Goal: Task Accomplishment & Management: Manage account settings

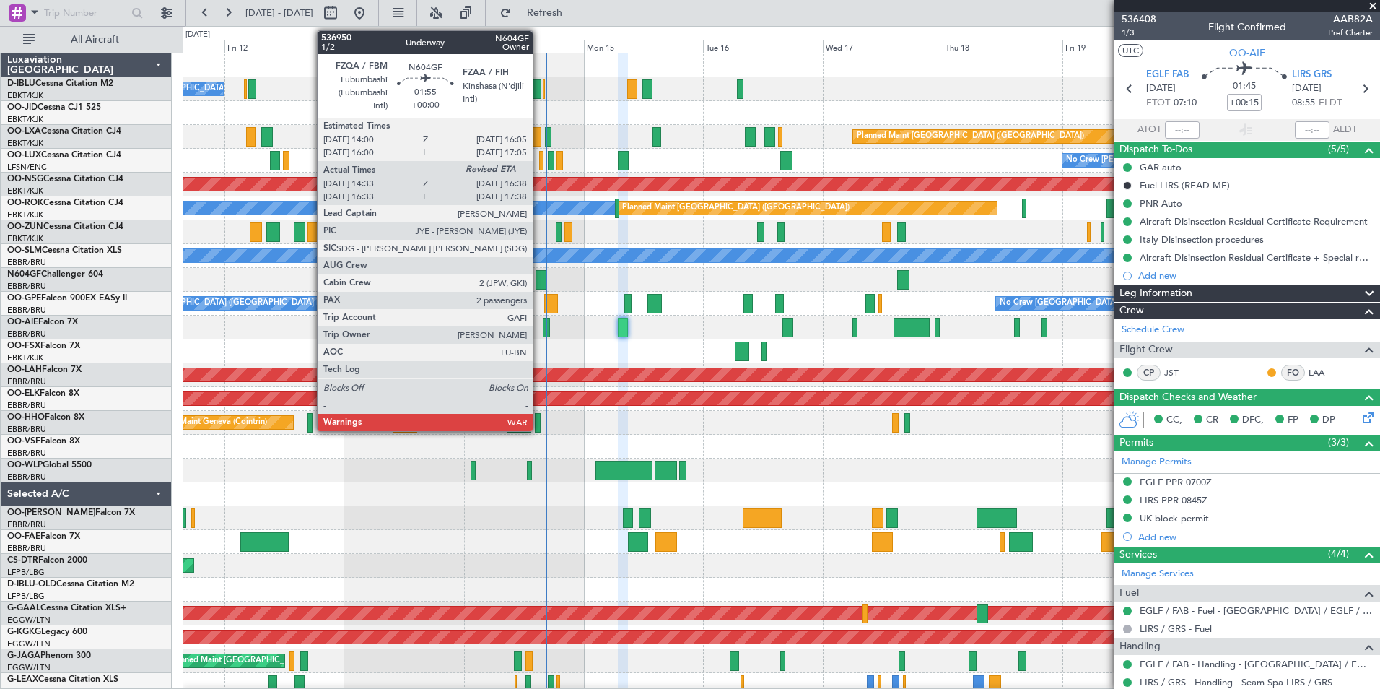
click at [539, 277] on div at bounding box center [541, 279] width 11 height 19
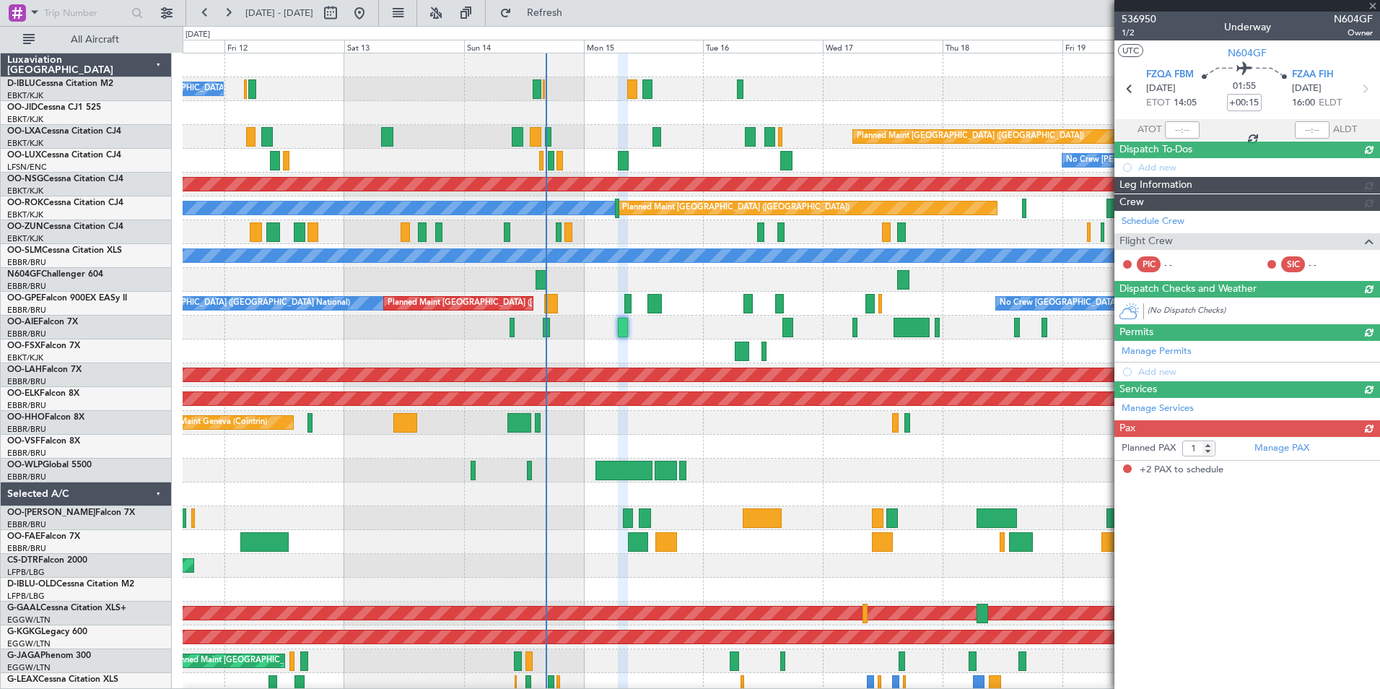
type input "14:38"
type input "2"
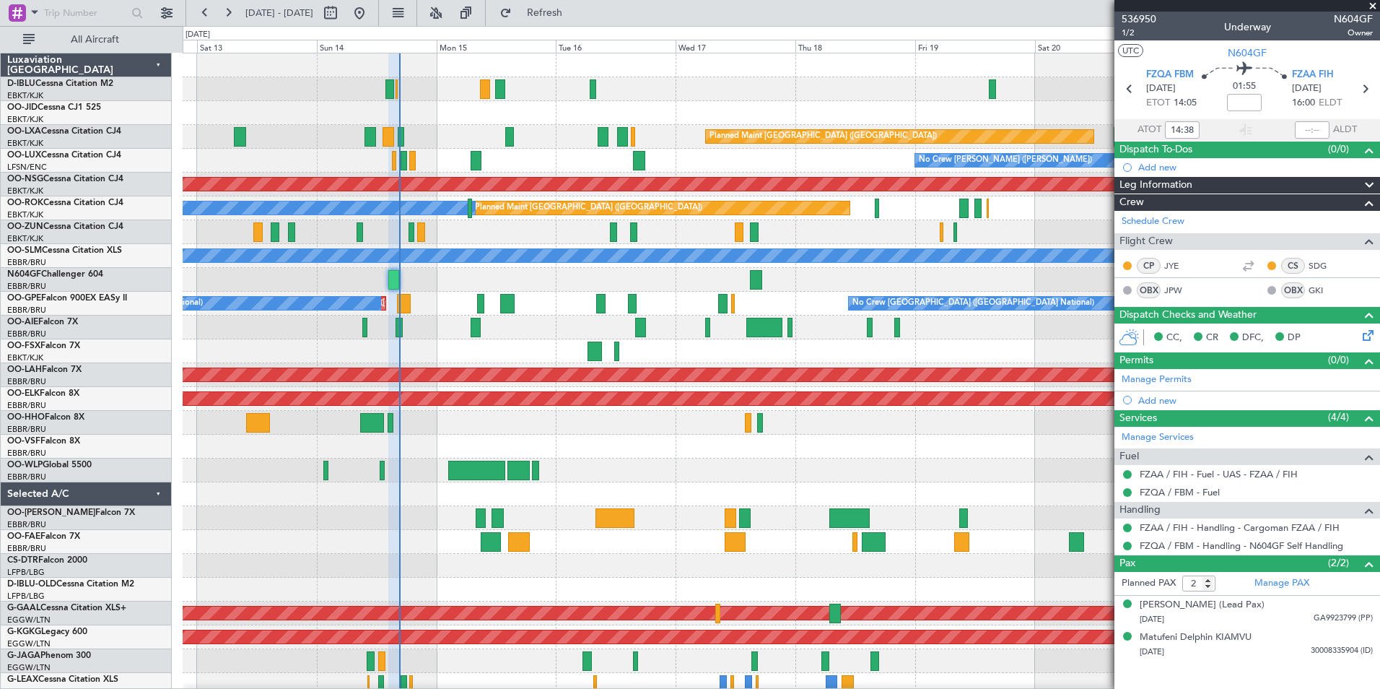
click at [697, 481] on div at bounding box center [781, 470] width 1197 height 24
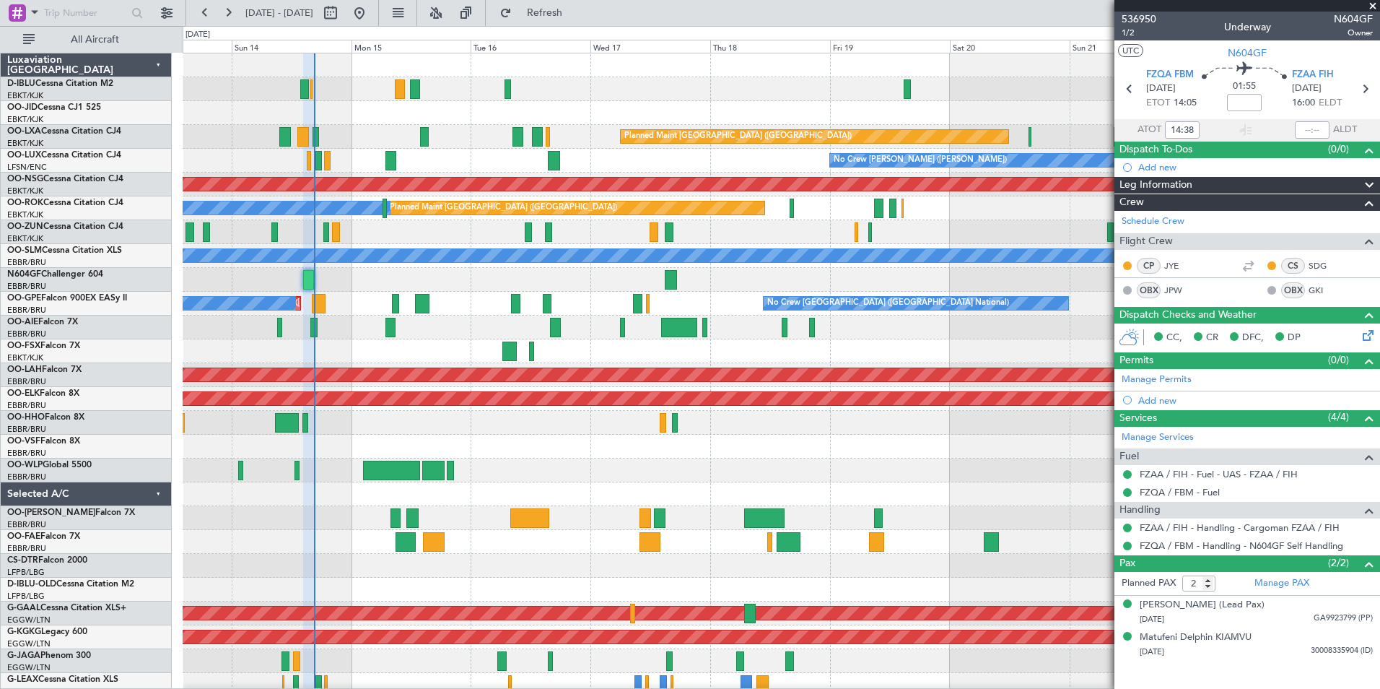
click at [529, 451] on div "No Crew [GEOGRAPHIC_DATA] ([GEOGRAPHIC_DATA] National) Planned Maint [GEOGRAPHI…" at bounding box center [781, 529] width 1197 height 953
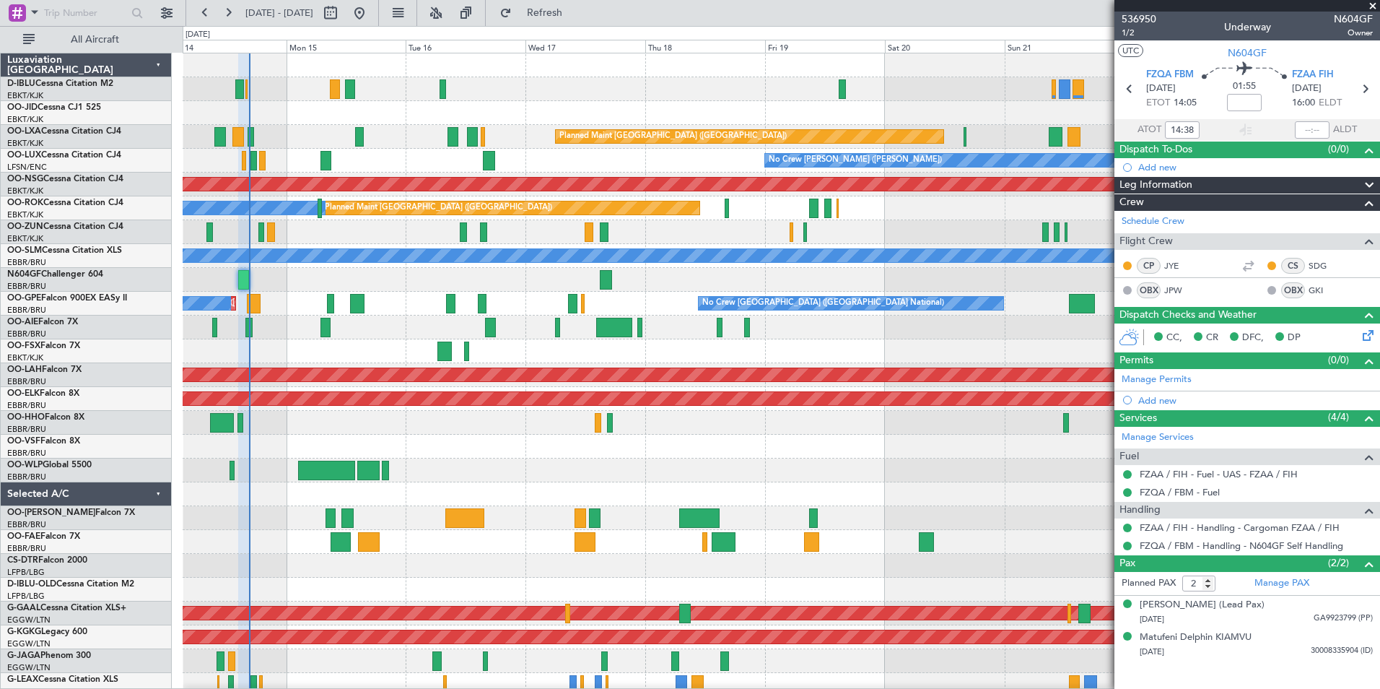
click at [464, 307] on div "Planned Maint [GEOGRAPHIC_DATA] ([GEOGRAPHIC_DATA] National) No Crew [GEOGRAPHI…" at bounding box center [781, 304] width 1197 height 24
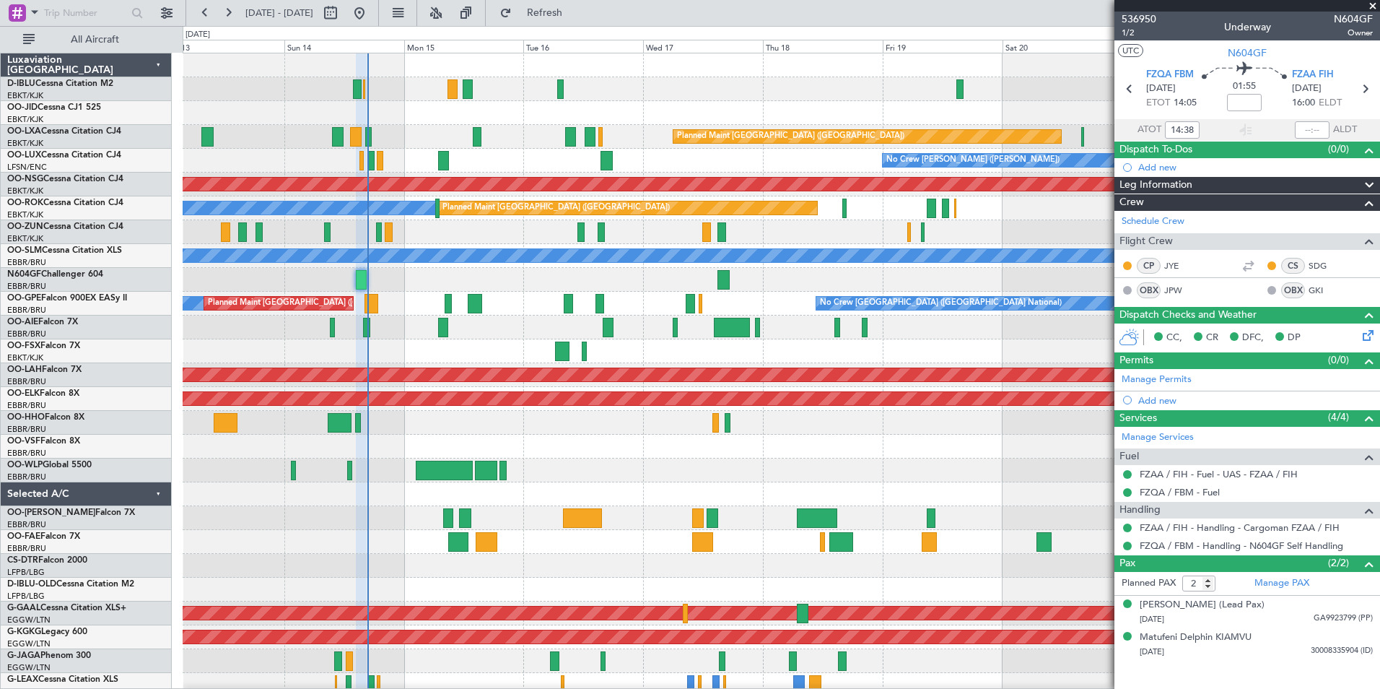
click at [575, 577] on div "Planned Maint Nice ([GEOGRAPHIC_DATA]) AOG Maint Sofia" at bounding box center [781, 566] width 1197 height 24
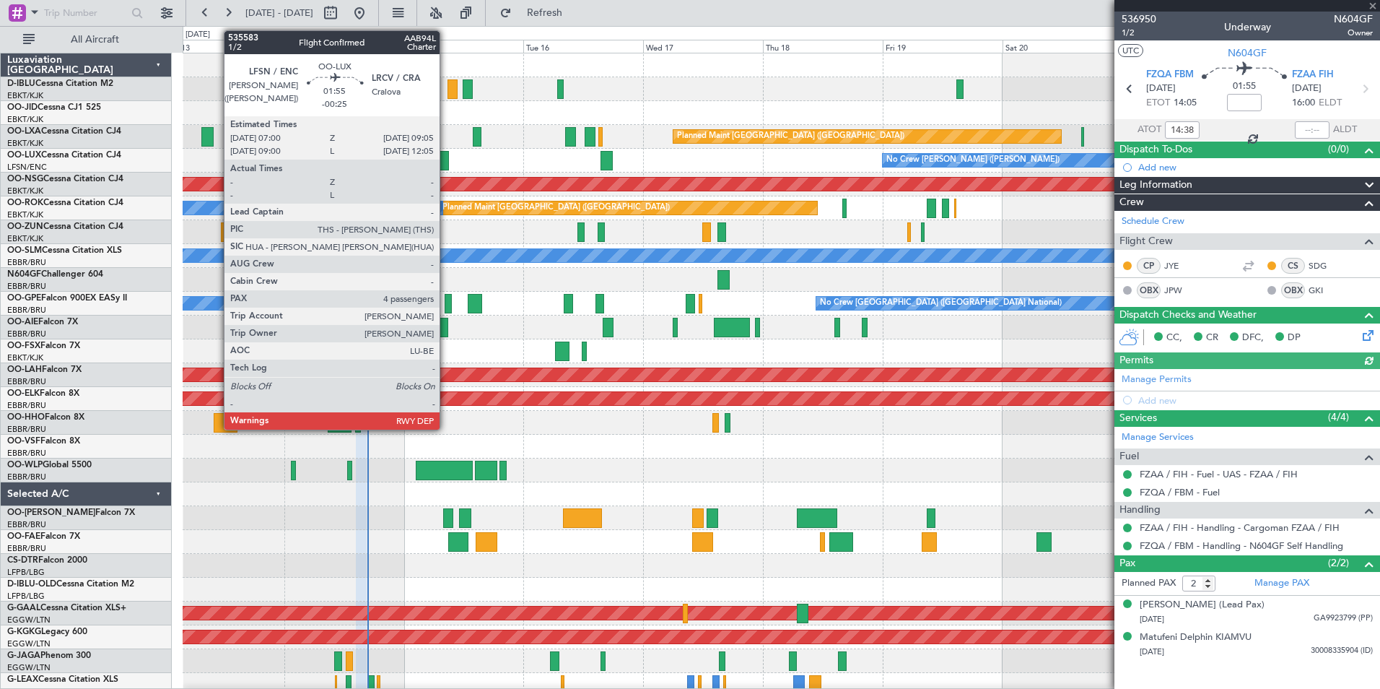
click at [446, 153] on div at bounding box center [443, 160] width 11 height 19
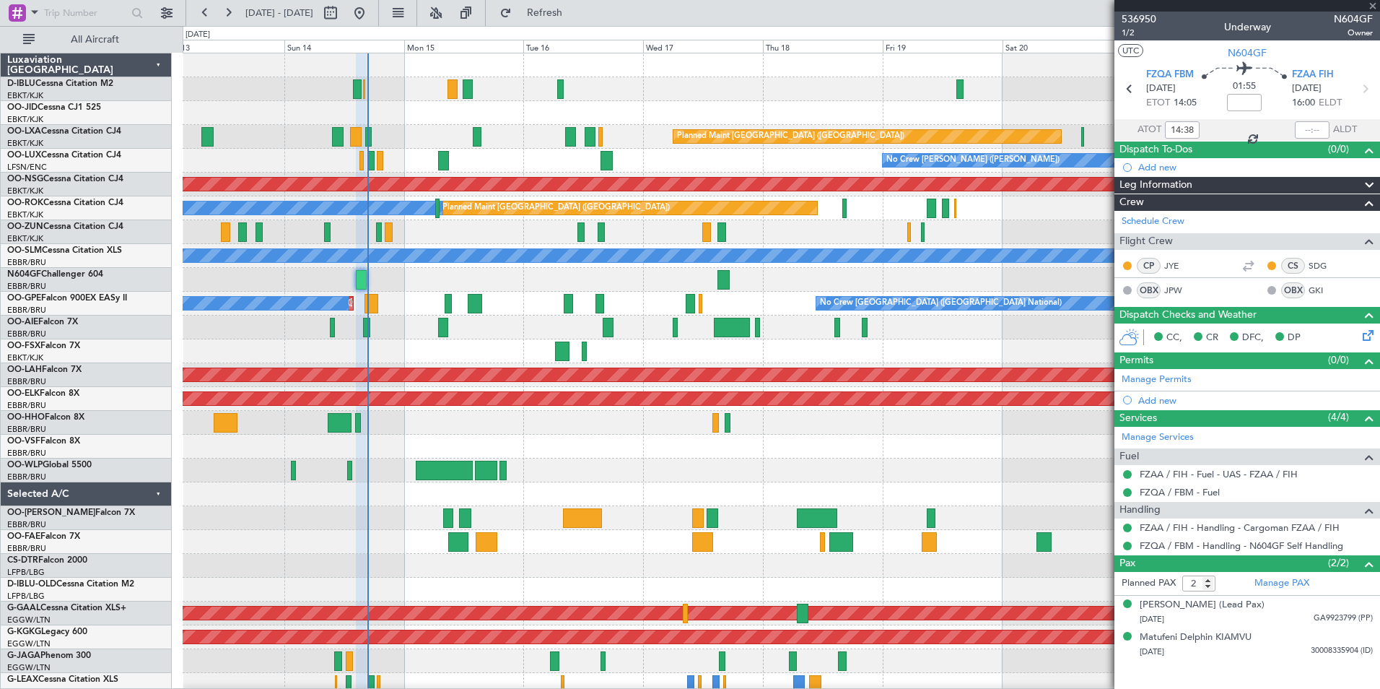
type input "-00:25"
type input "4"
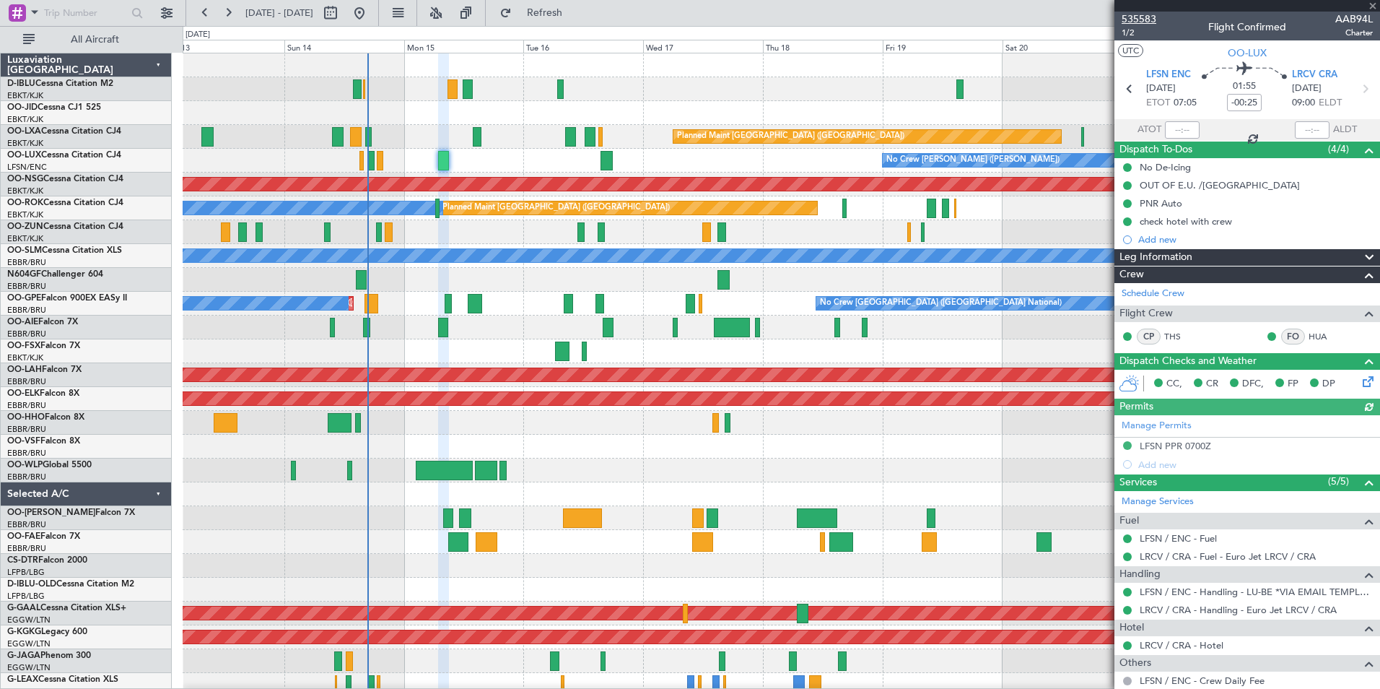
click at [1130, 14] on span "535583" at bounding box center [1139, 19] width 35 height 15
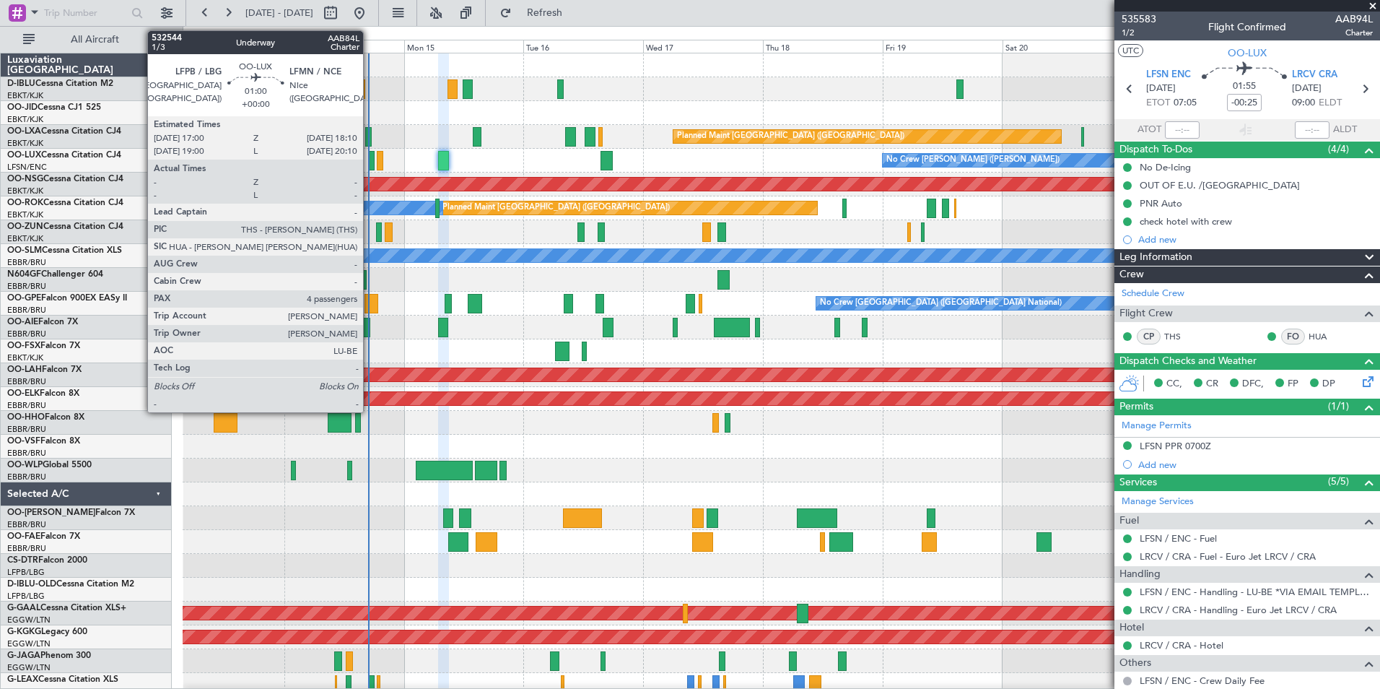
click at [370, 161] on div at bounding box center [371, 160] width 6 height 19
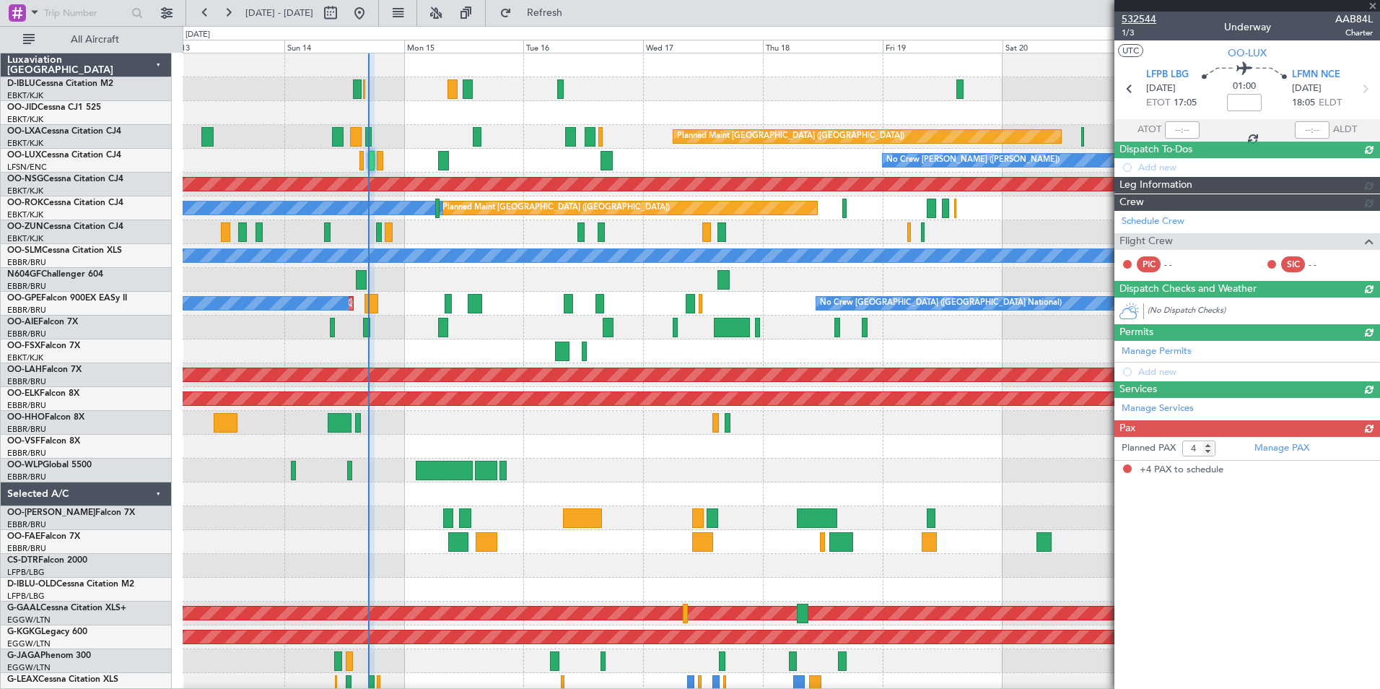
click at [1127, 19] on span "532544" at bounding box center [1139, 19] width 35 height 15
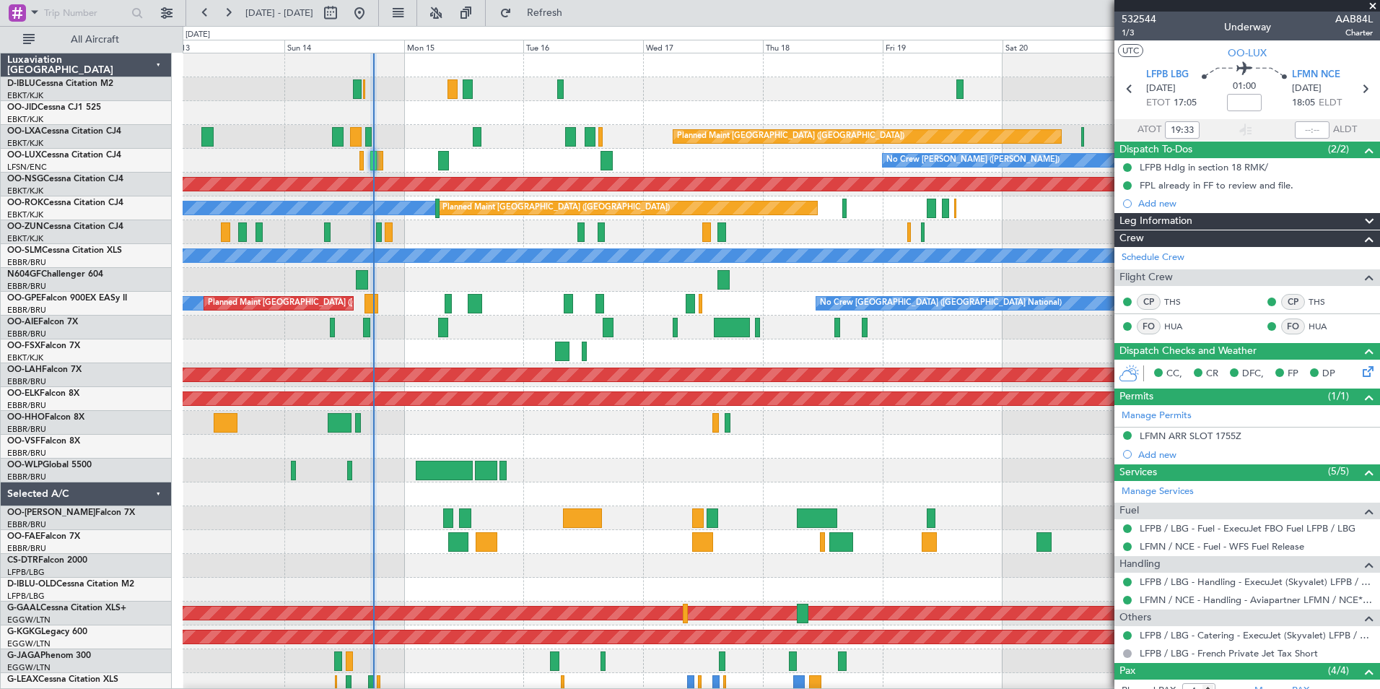
type input "17:33"
click at [397, 278] on div "No Crew [GEOGRAPHIC_DATA] ([GEOGRAPHIC_DATA] National) Planned Maint [GEOGRAPHI…" at bounding box center [781, 529] width 1197 height 953
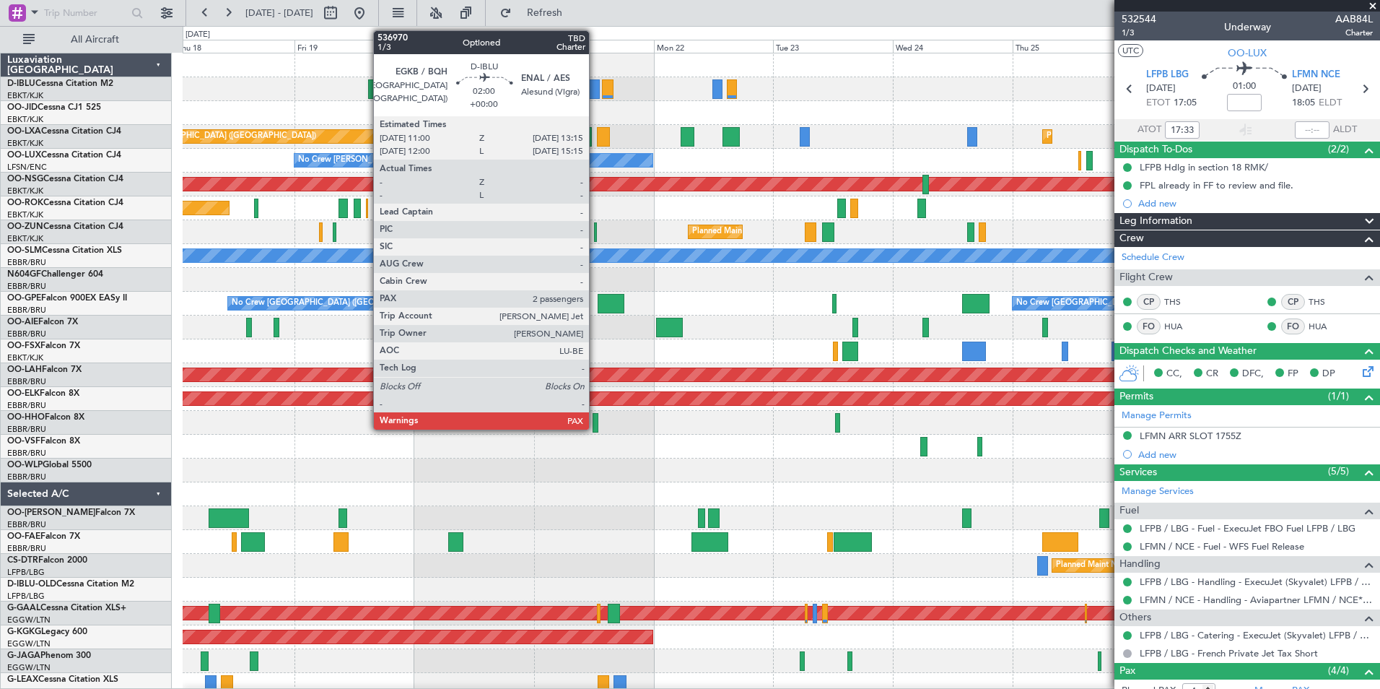
click at [595, 95] on div at bounding box center [594, 88] width 12 height 19
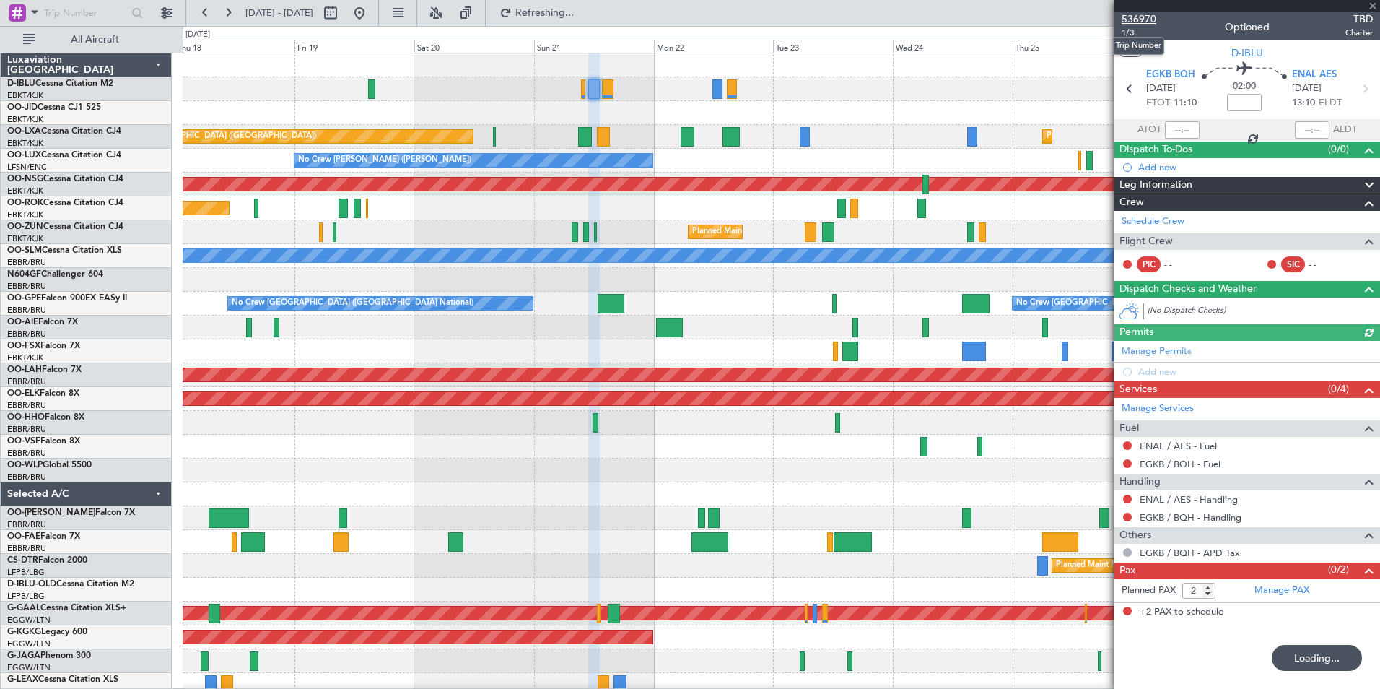
click at [1148, 12] on span "536970" at bounding box center [1139, 19] width 35 height 15
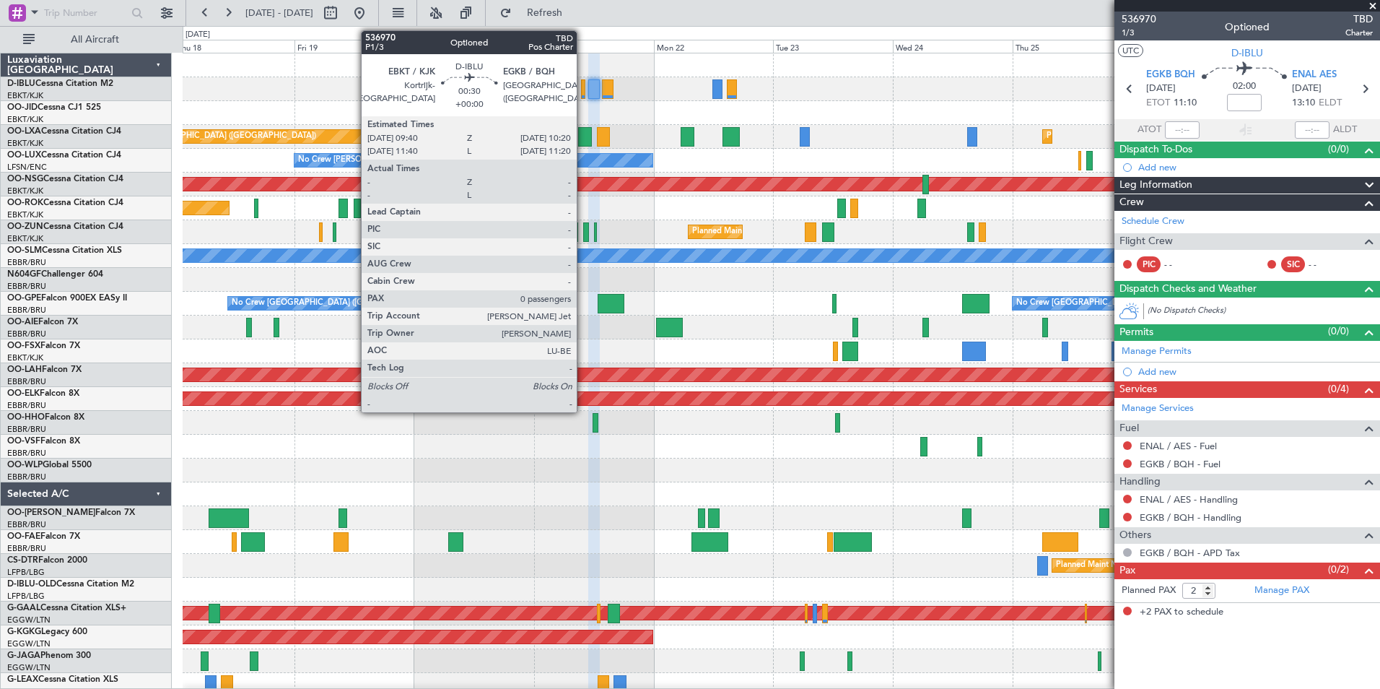
click at [583, 92] on div at bounding box center [583, 88] width 4 height 19
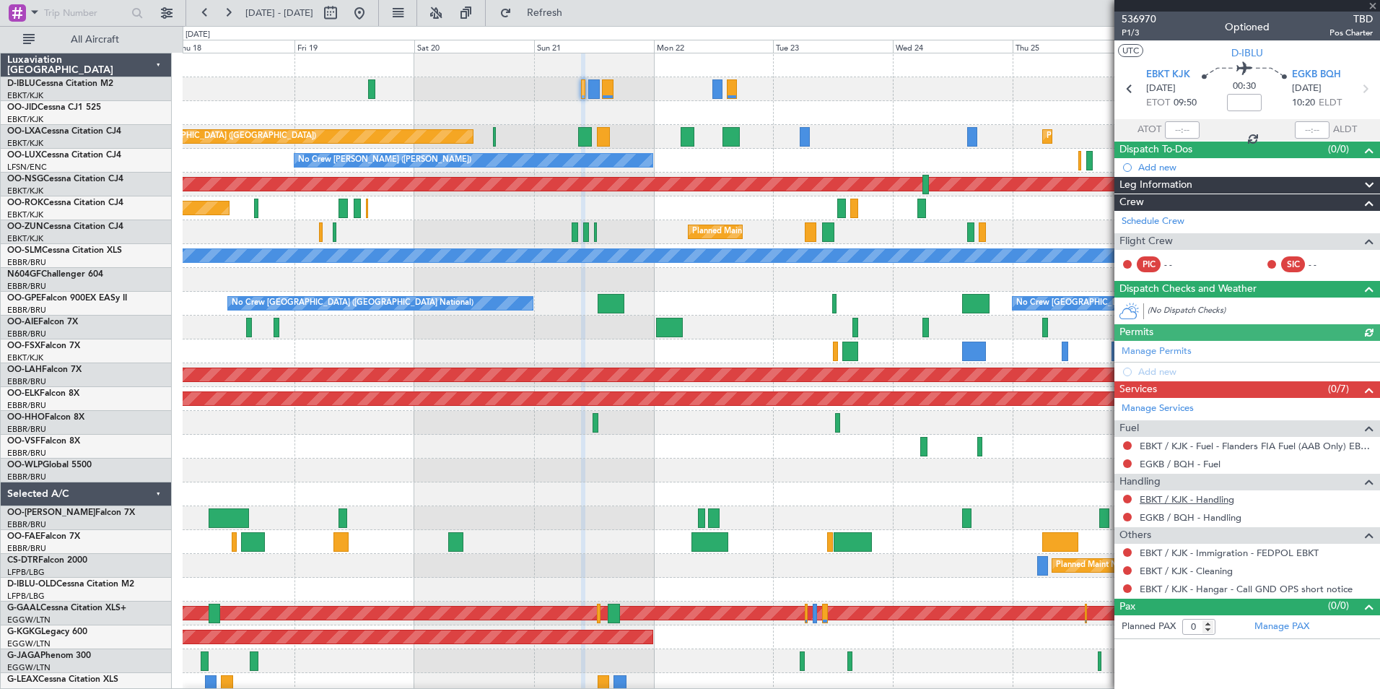
click at [1217, 502] on link "EBKT / KJK - Handling" at bounding box center [1187, 499] width 95 height 12
click at [1216, 521] on link "EGKB / BQH - Handling" at bounding box center [1191, 517] width 102 height 12
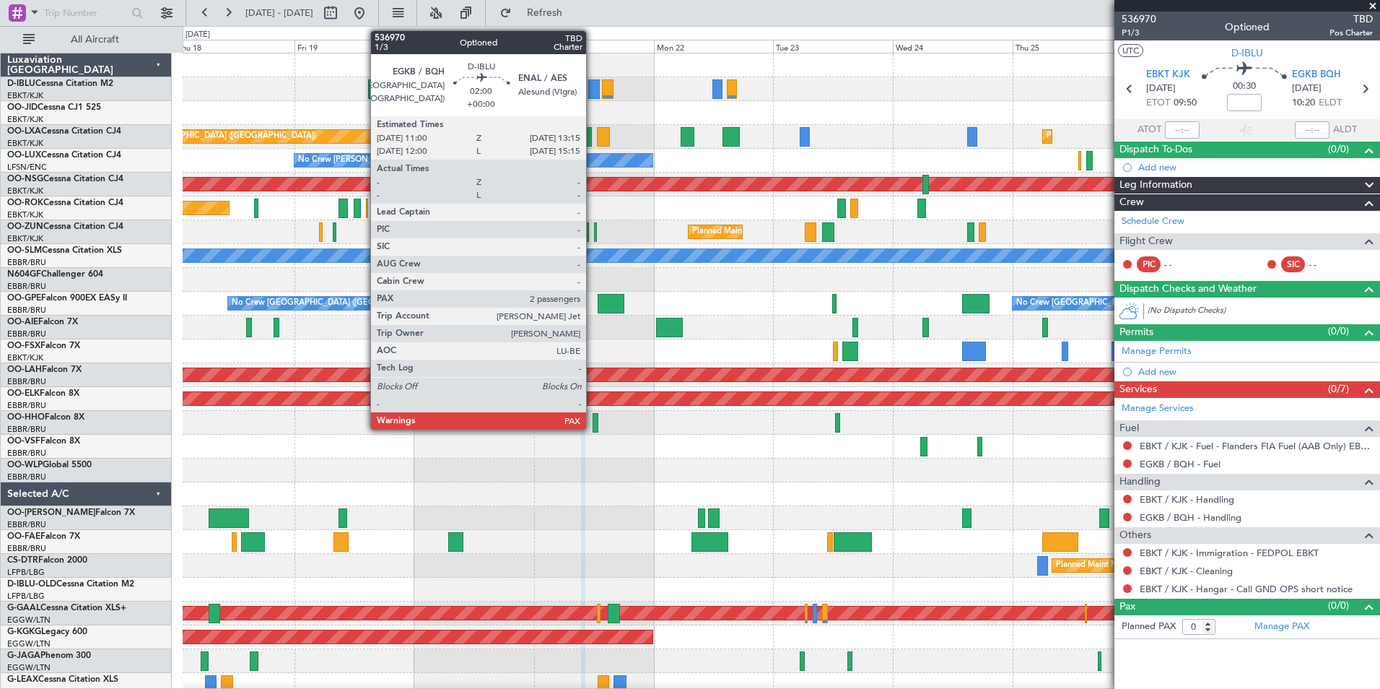
click at [593, 95] on div at bounding box center [594, 88] width 12 height 19
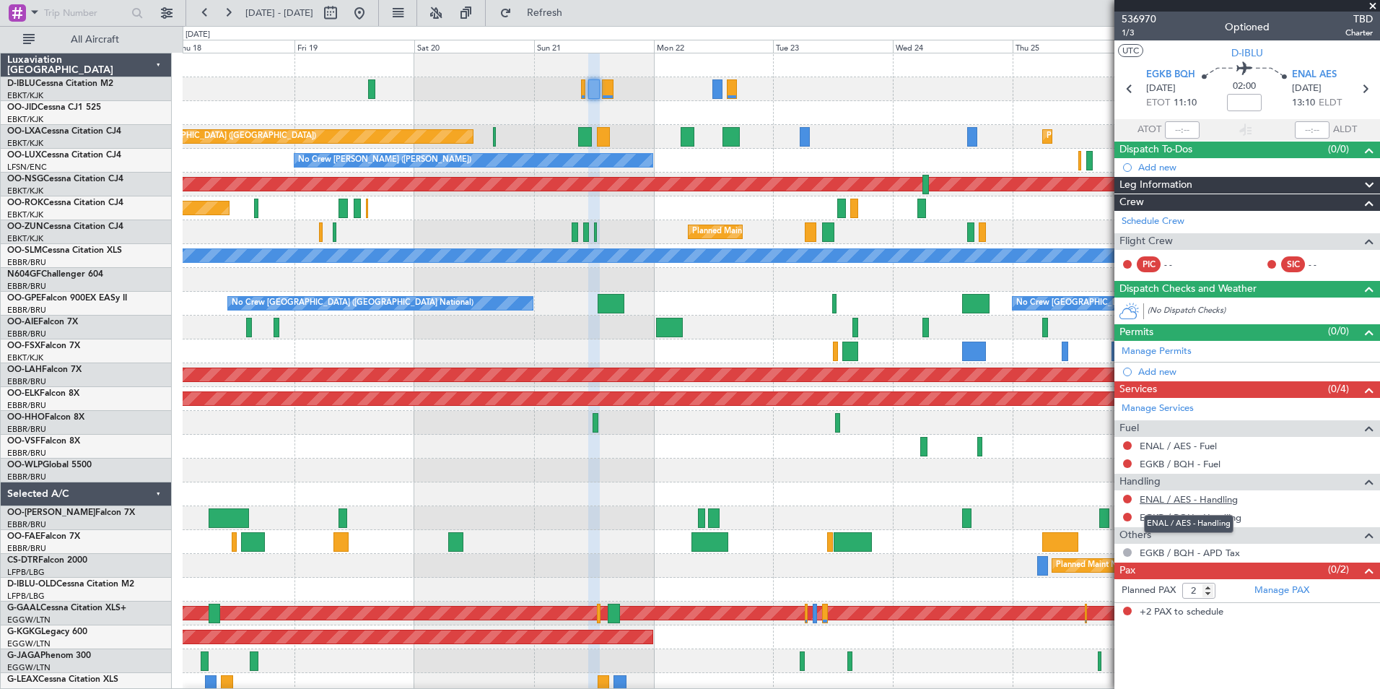
click at [1174, 497] on link "ENAL / AES - Handling" at bounding box center [1189, 499] width 98 height 12
click at [1153, 517] on link "EGKB / BQH - Handling" at bounding box center [1191, 517] width 102 height 12
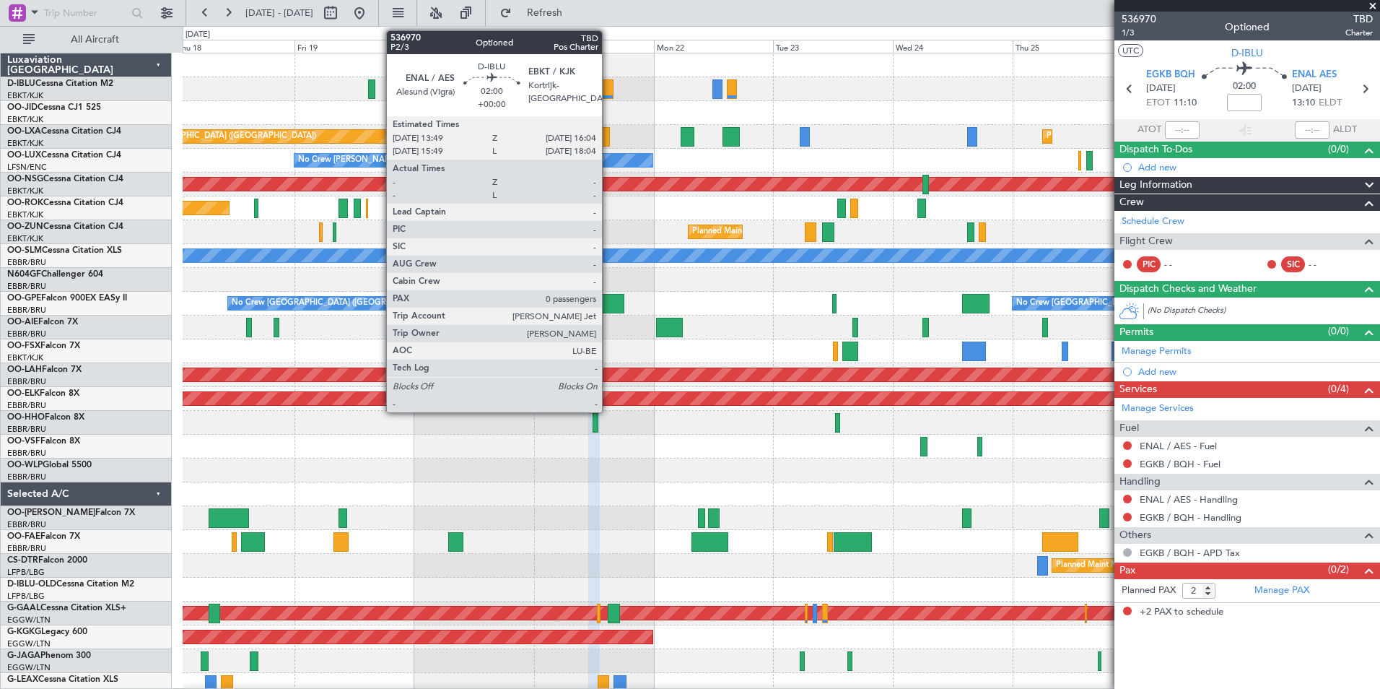
click at [608, 86] on div at bounding box center [608, 88] width 12 height 19
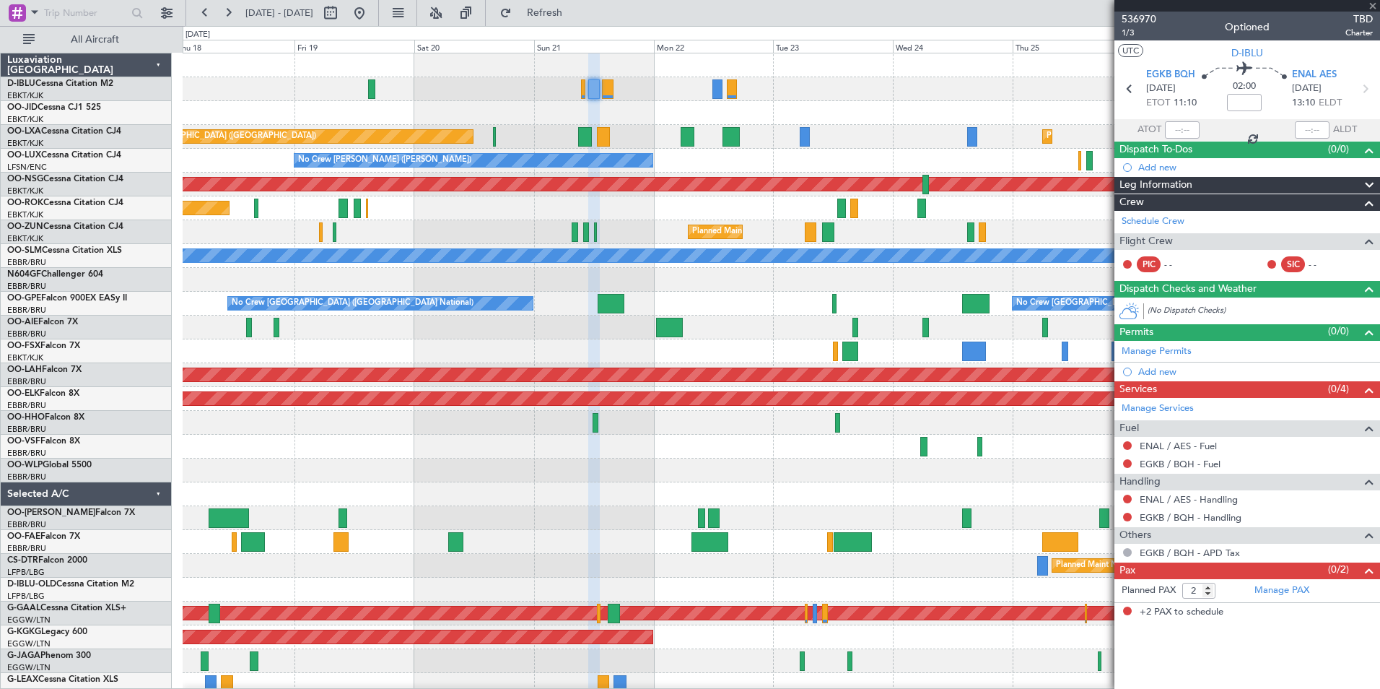
type input "0"
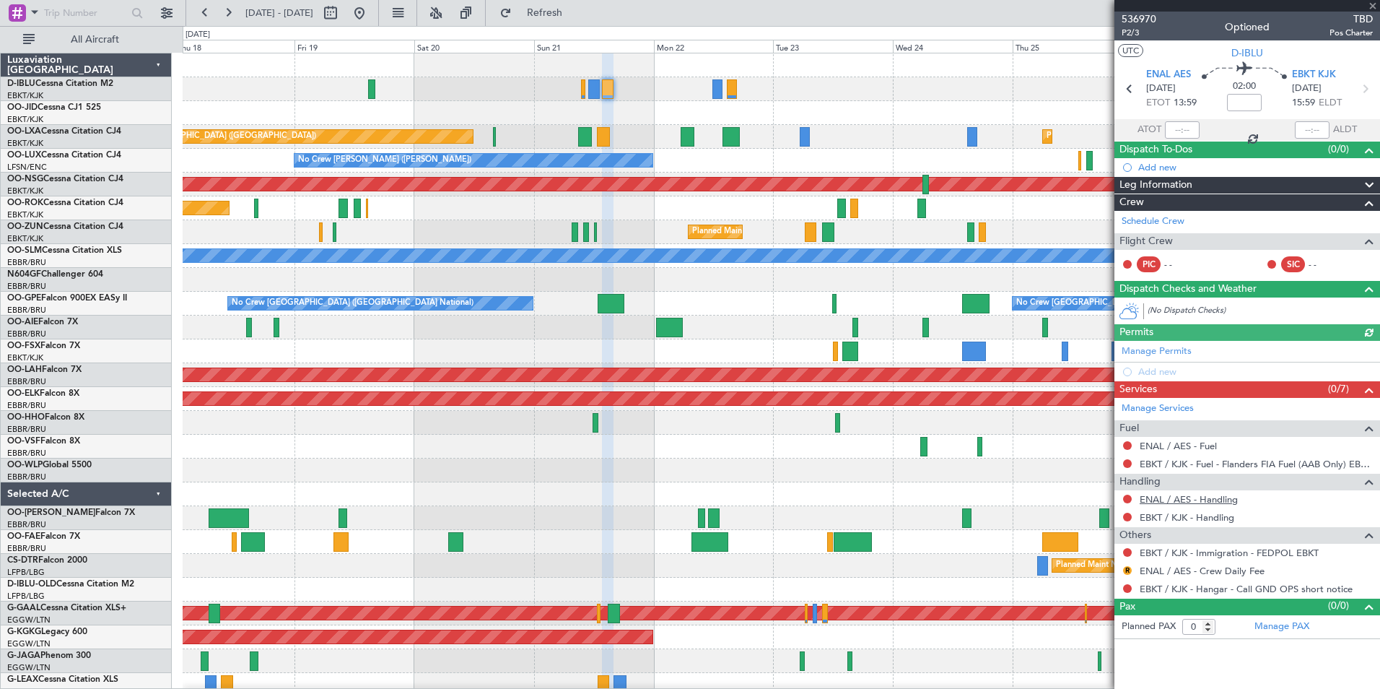
click at [1194, 499] on link "ENAL / AES - Handling" at bounding box center [1189, 499] width 98 height 12
click at [1190, 519] on link "EBKT / KJK - Handling" at bounding box center [1187, 517] width 95 height 12
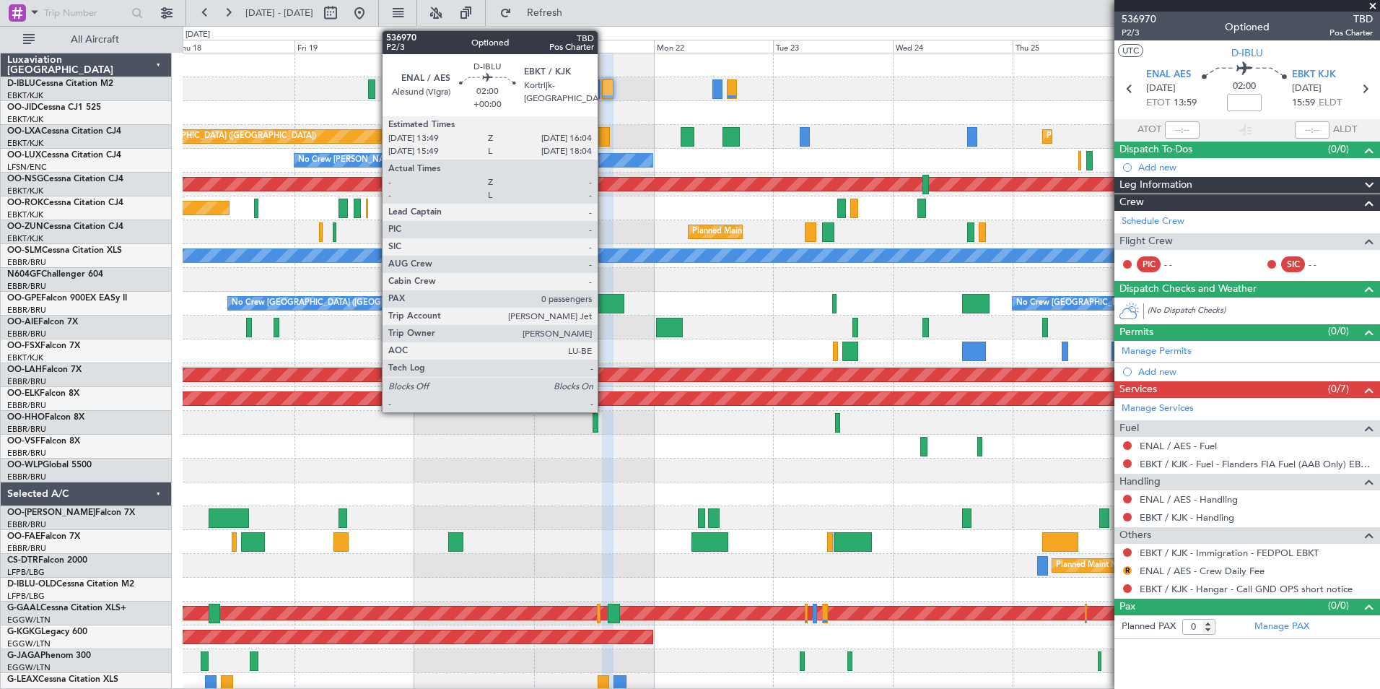
click at [604, 88] on div at bounding box center [608, 88] width 12 height 19
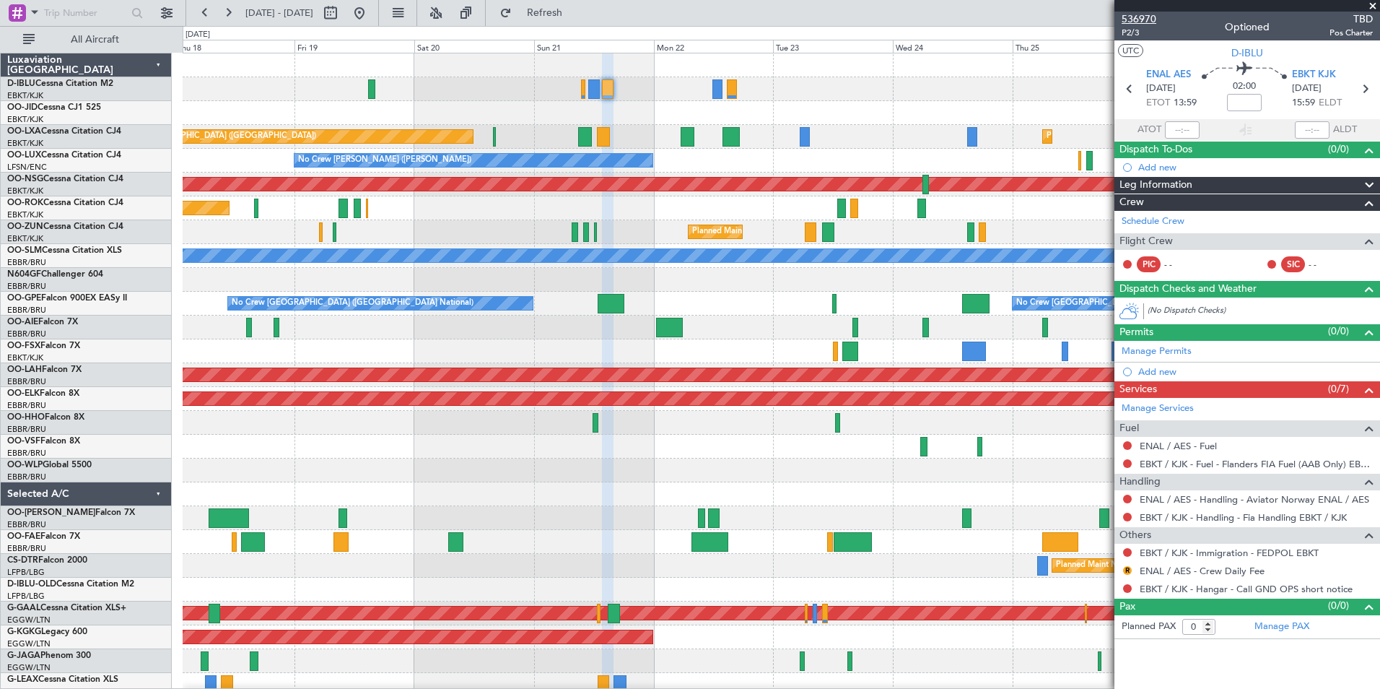
click at [1133, 18] on span "536970" at bounding box center [1139, 19] width 35 height 15
click at [1163, 224] on link "Schedule Crew" at bounding box center [1153, 221] width 63 height 14
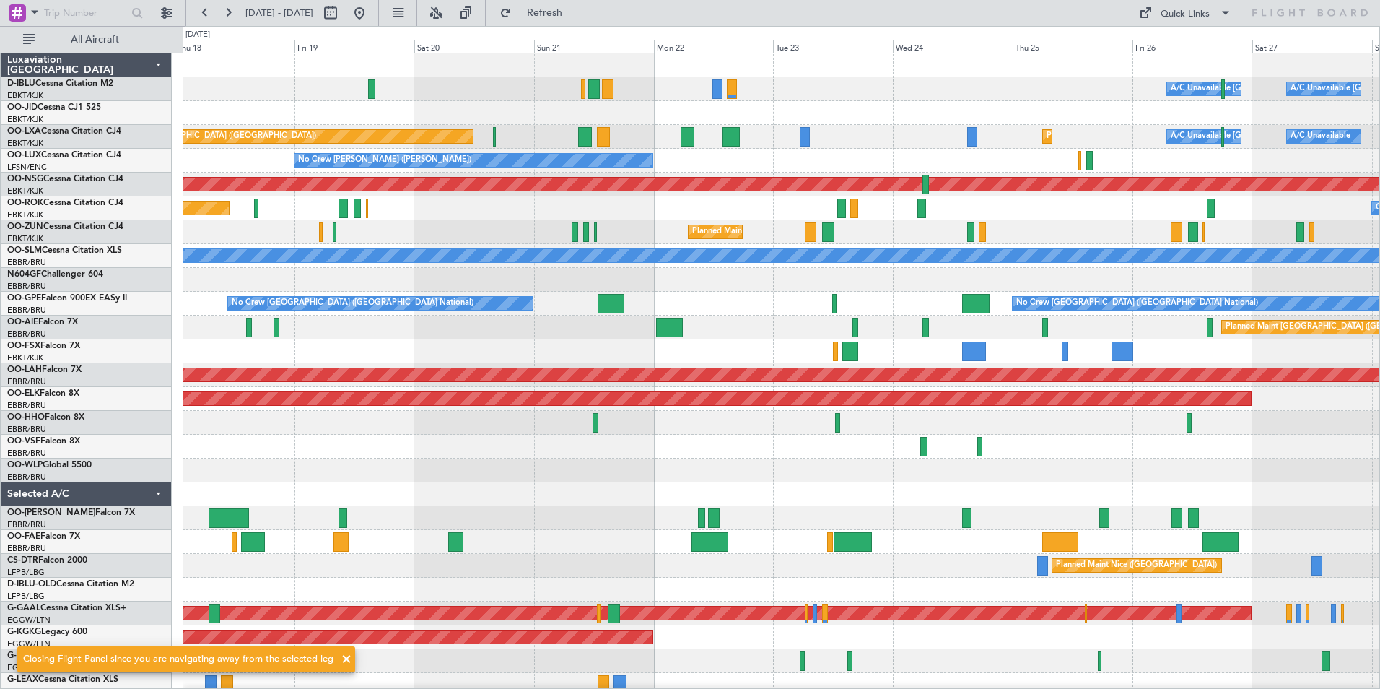
click at [1135, 24] on div at bounding box center [1247, 344] width 266 height 689
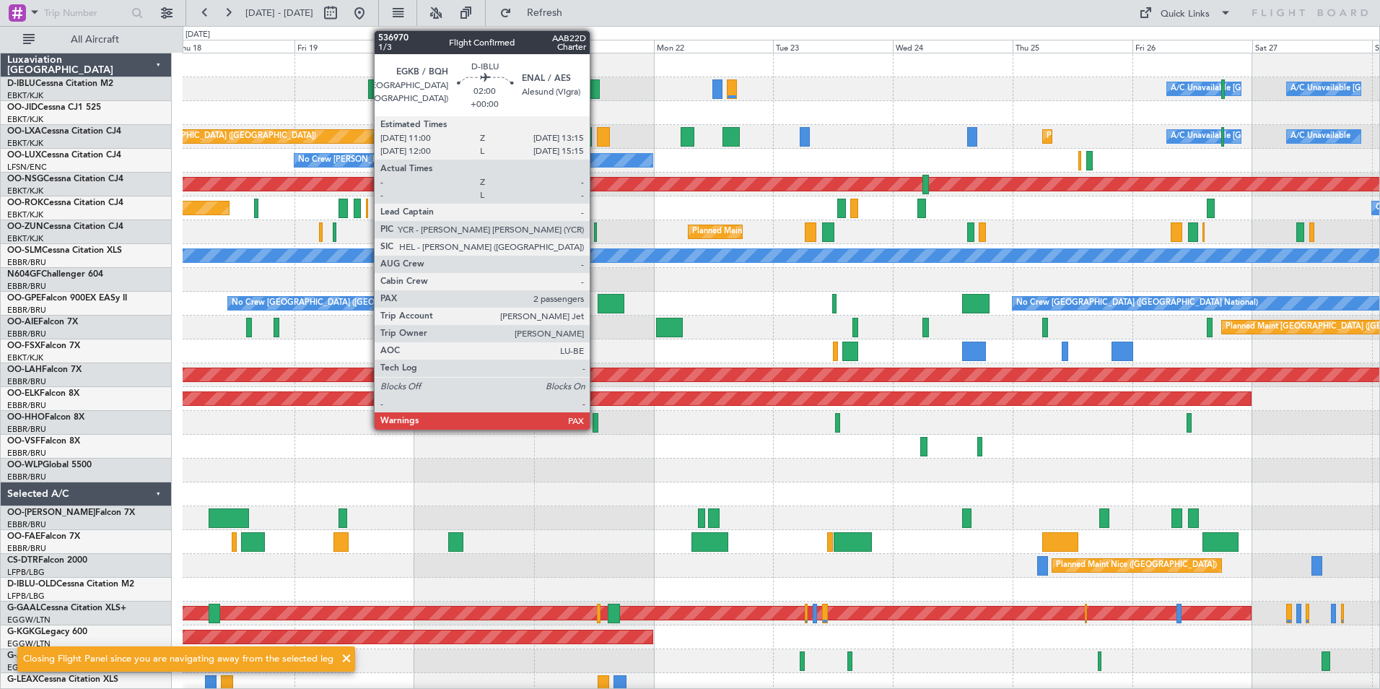
click at [596, 87] on div at bounding box center [594, 88] width 12 height 19
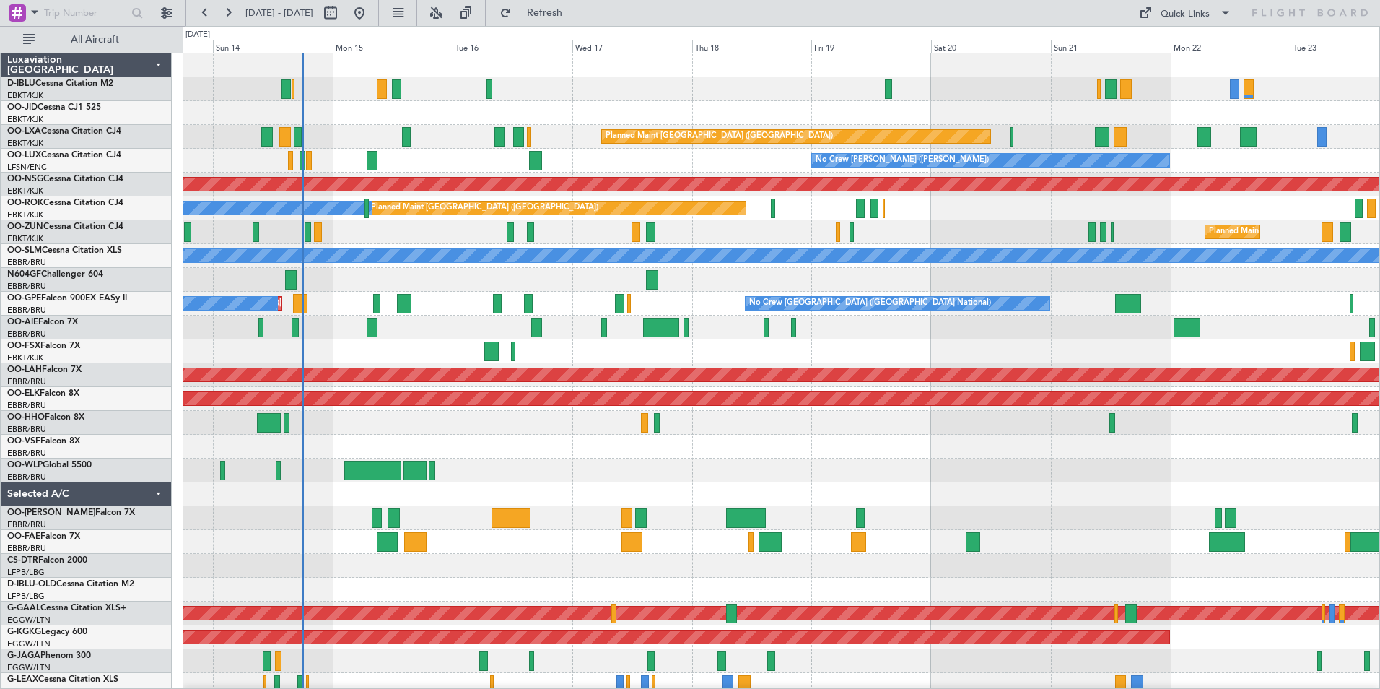
click at [704, 309] on div "Planned Maint [GEOGRAPHIC_DATA] ([GEOGRAPHIC_DATA] National) No Crew [GEOGRAPHI…" at bounding box center [781, 304] width 1197 height 24
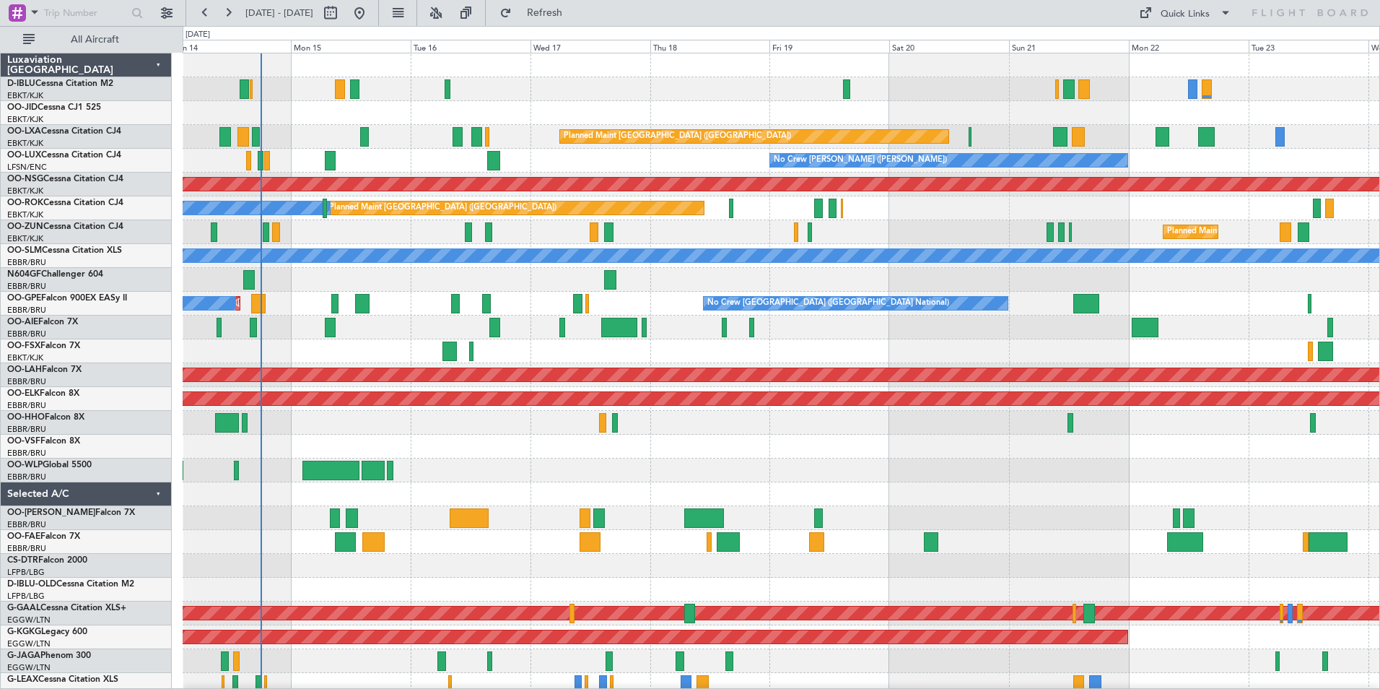
click at [832, 318] on div "A/C Unavailable [GEOGRAPHIC_DATA] ([GEOGRAPHIC_DATA] National) No Crew [GEOGRAP…" at bounding box center [781, 553] width 1197 height 1000
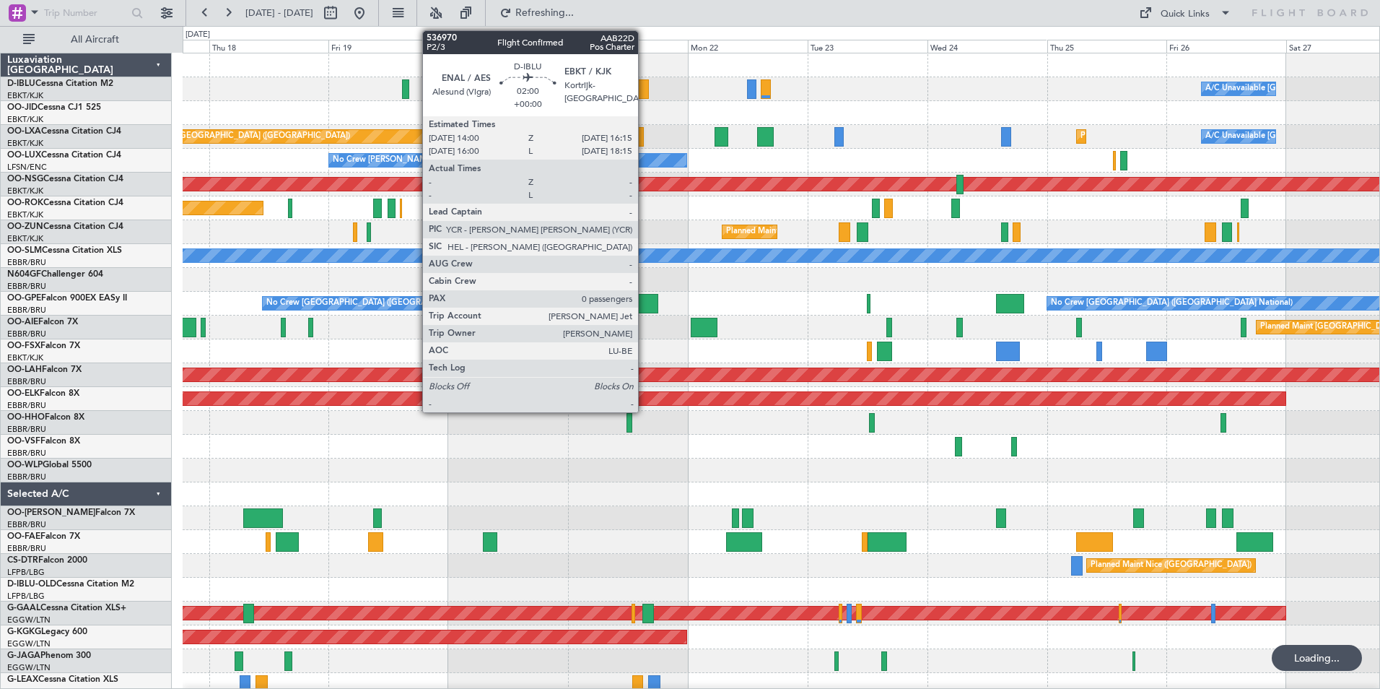
click at [645, 87] on div at bounding box center [643, 88] width 12 height 19
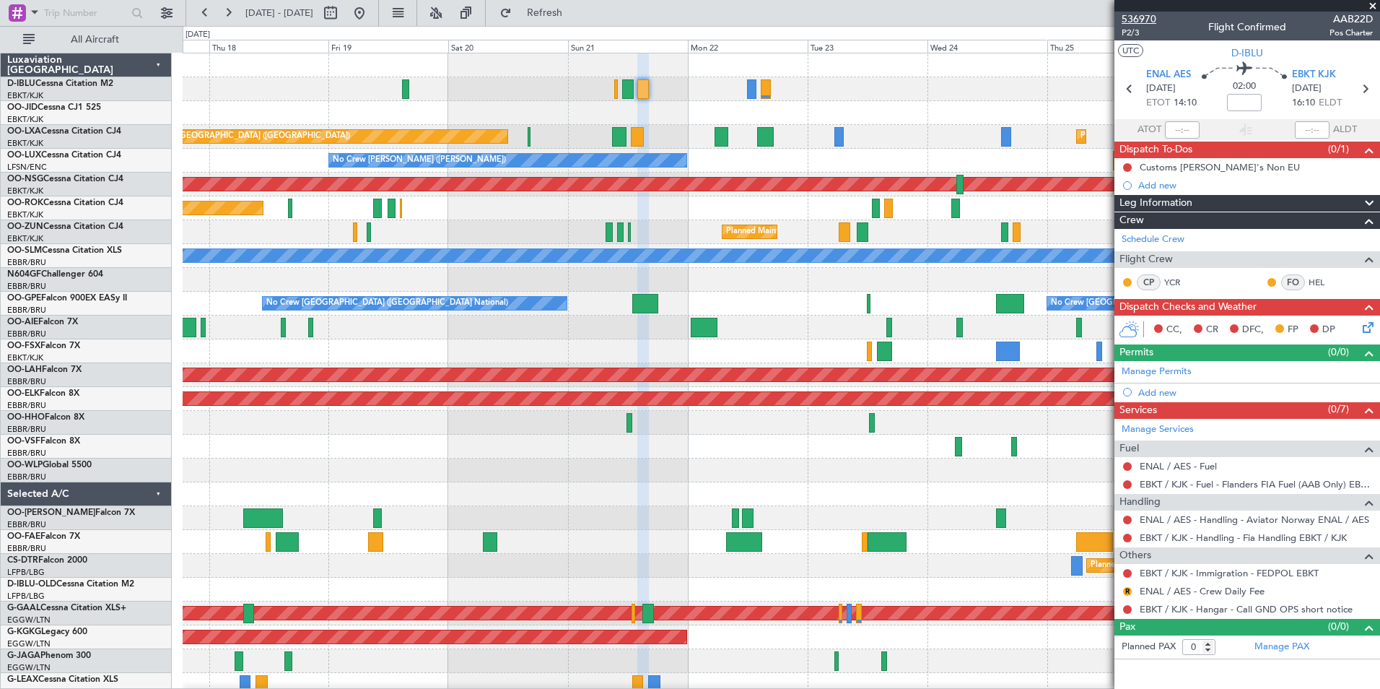
click at [1143, 25] on span "536970" at bounding box center [1139, 19] width 35 height 15
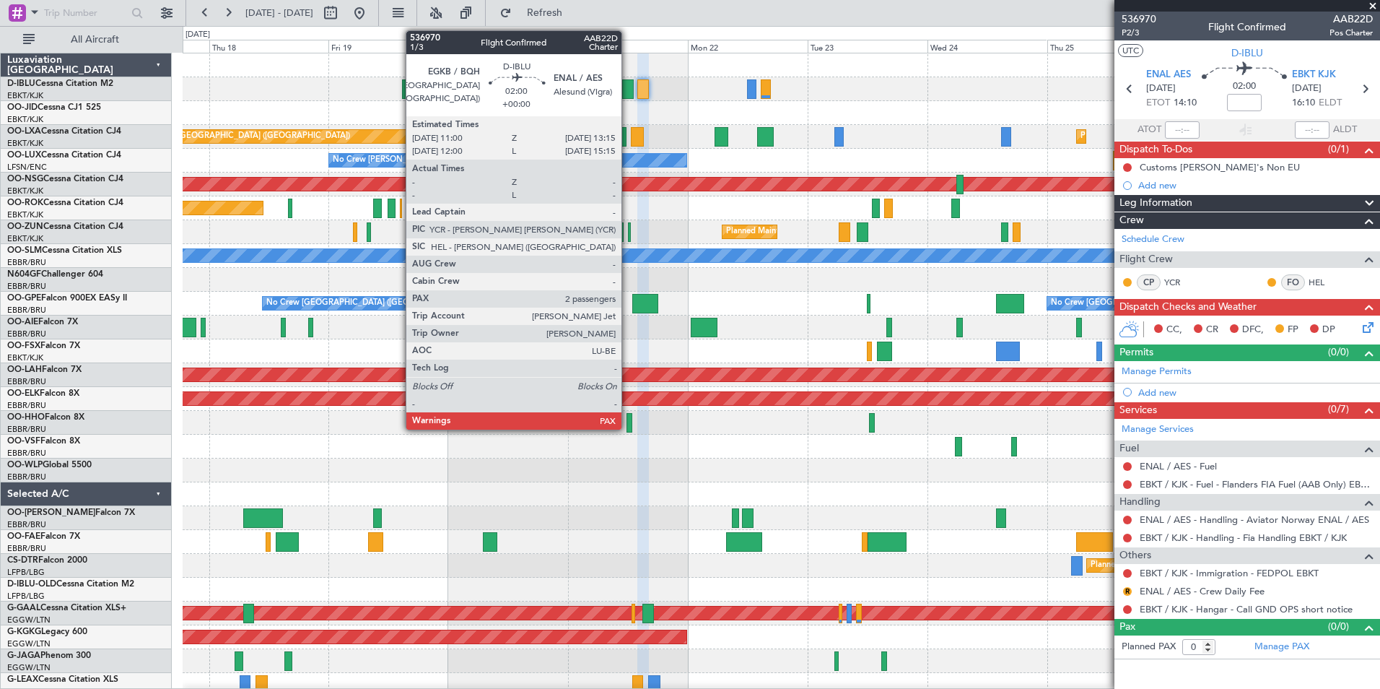
click at [628, 89] on div at bounding box center [628, 88] width 12 height 19
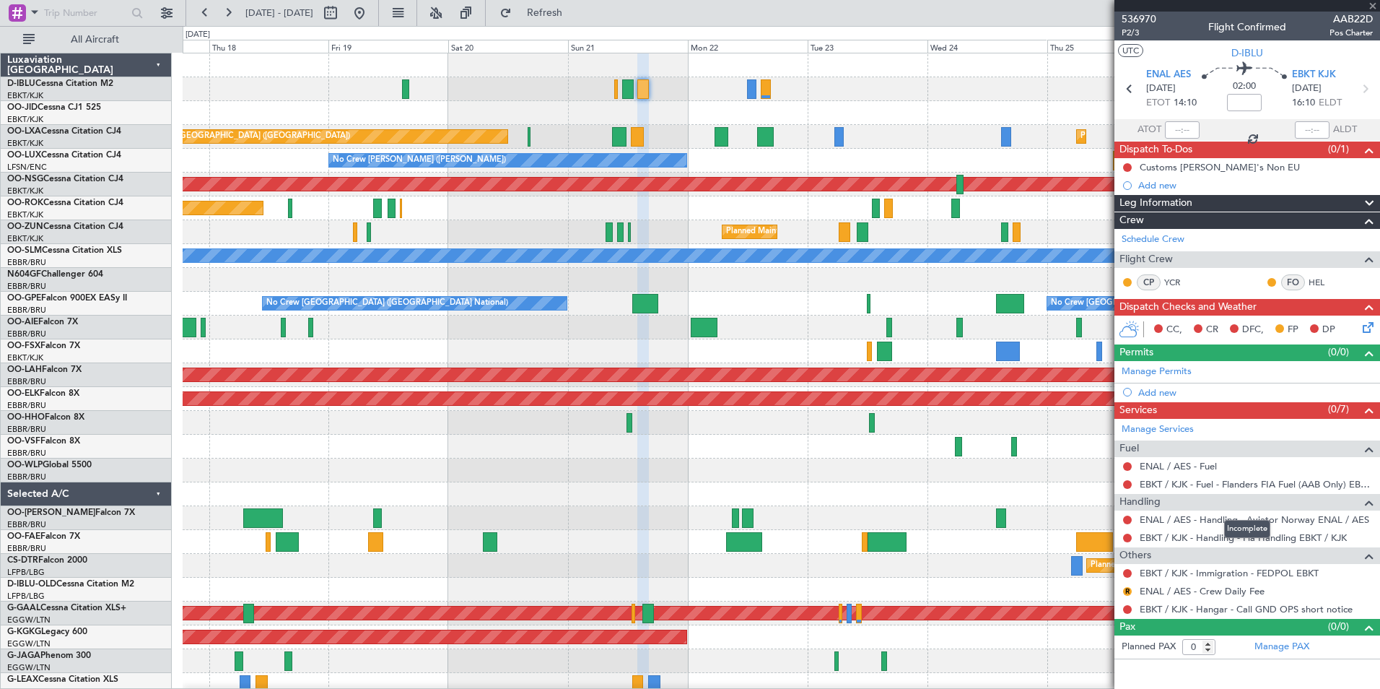
type input "2"
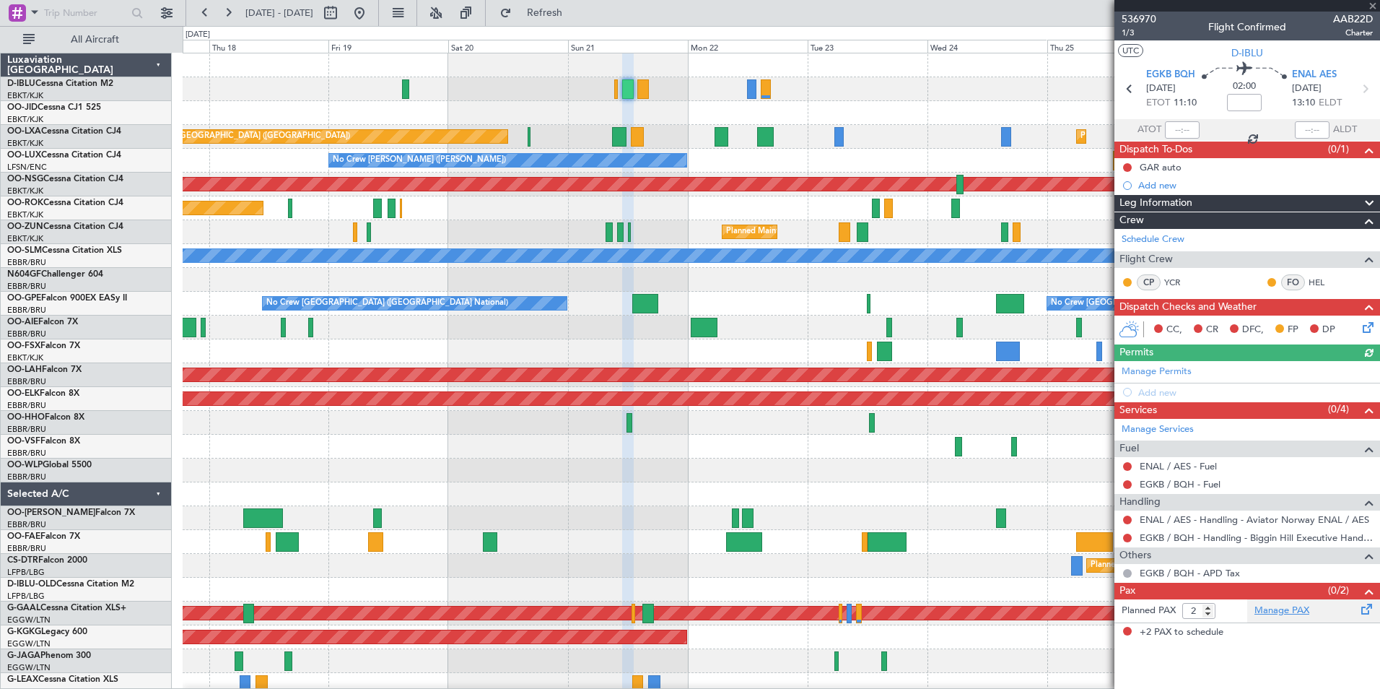
click at [1278, 610] on link "Manage PAX" at bounding box center [1282, 610] width 55 height 14
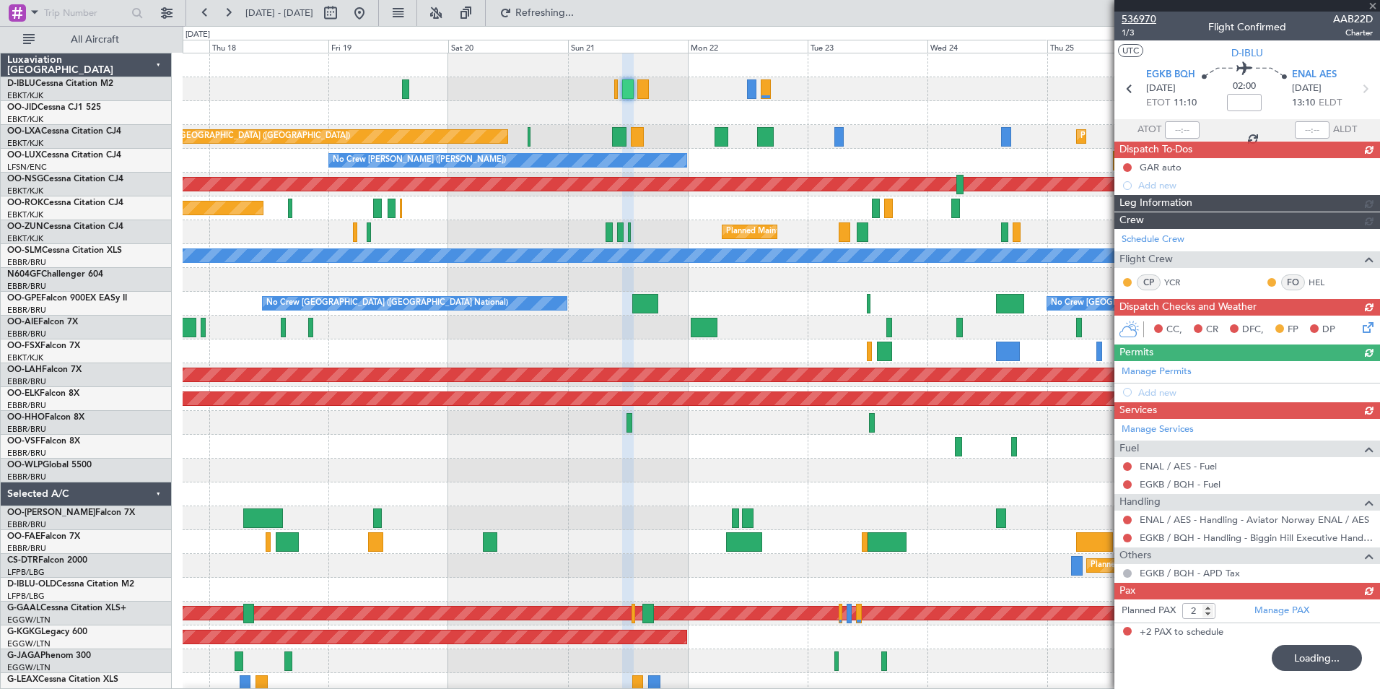
click at [1143, 21] on span "536970" at bounding box center [1139, 19] width 35 height 15
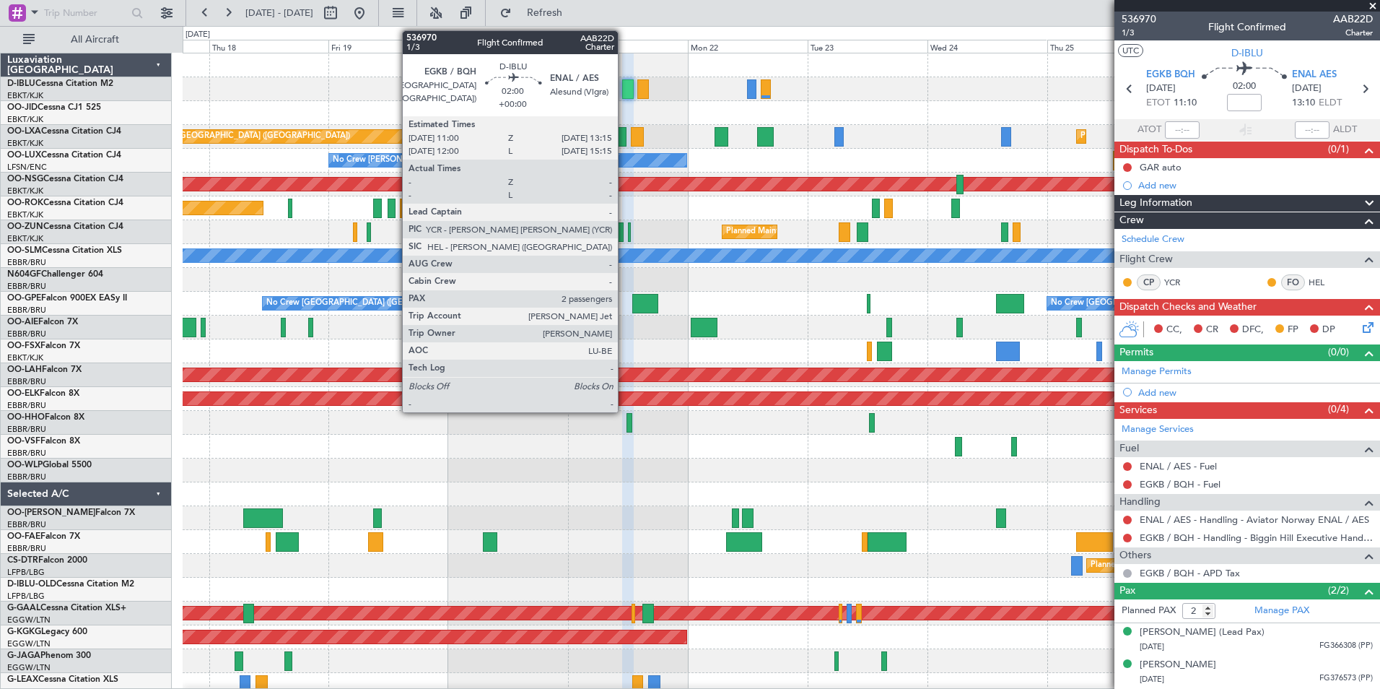
click at [624, 88] on div at bounding box center [628, 88] width 12 height 19
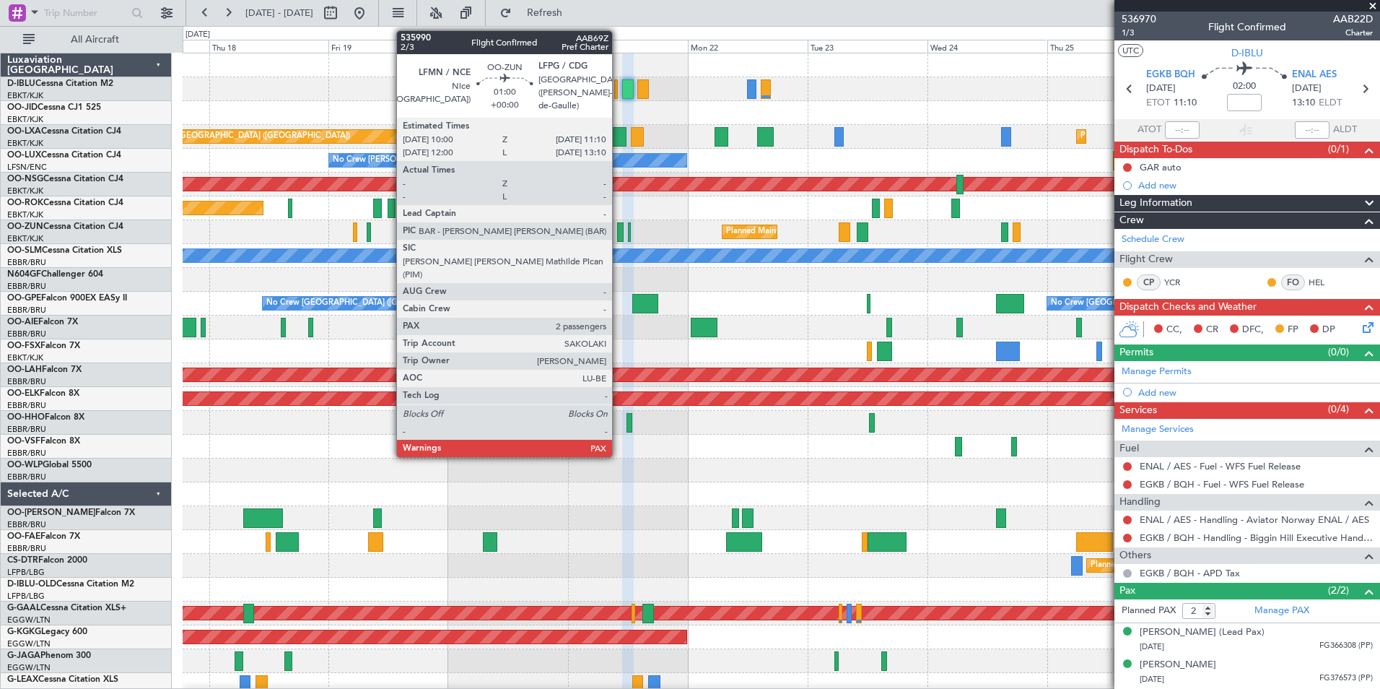
click at [619, 235] on div at bounding box center [620, 231] width 6 height 19
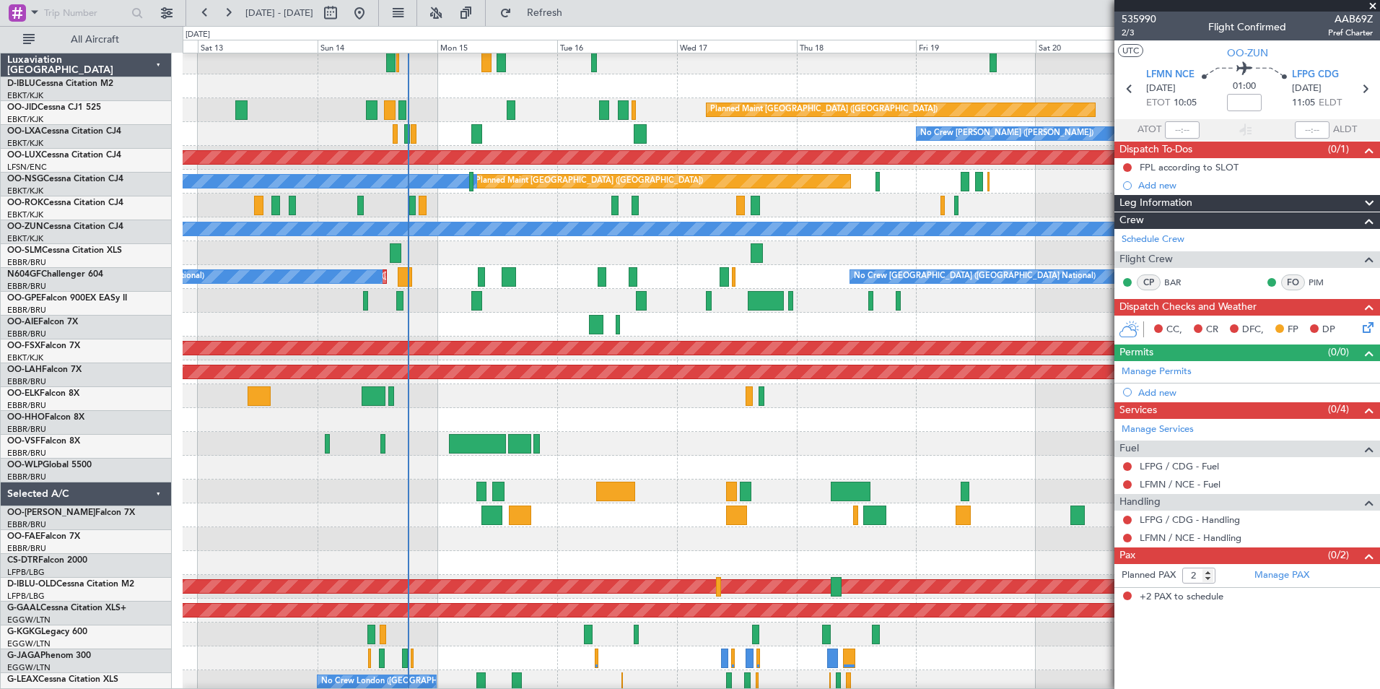
click at [1013, 404] on div "Planned Maint Geneva (Cointrin) AOG Maint New York (Teterboro)" at bounding box center [781, 396] width 1197 height 24
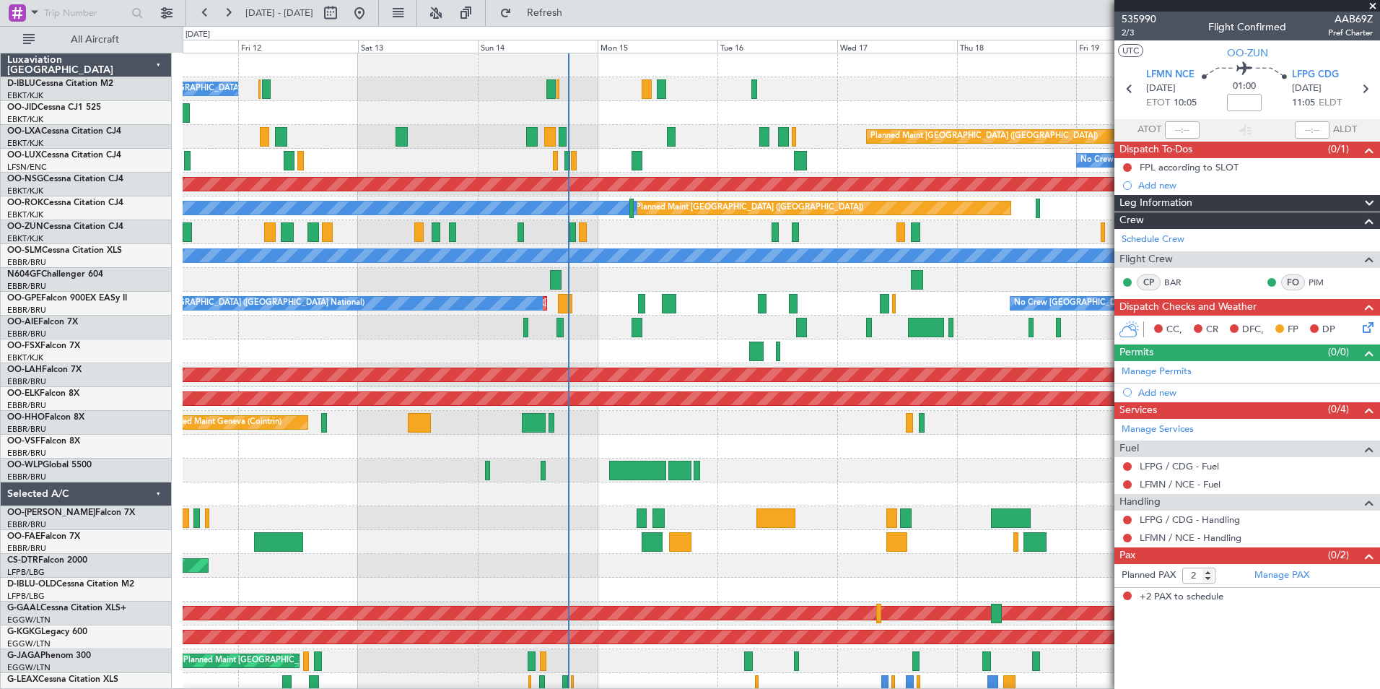
click at [948, 442] on div "No Crew Brussels (Brussels National) Planned Maint Paris (Le Bourget) Planned M…" at bounding box center [781, 529] width 1197 height 953
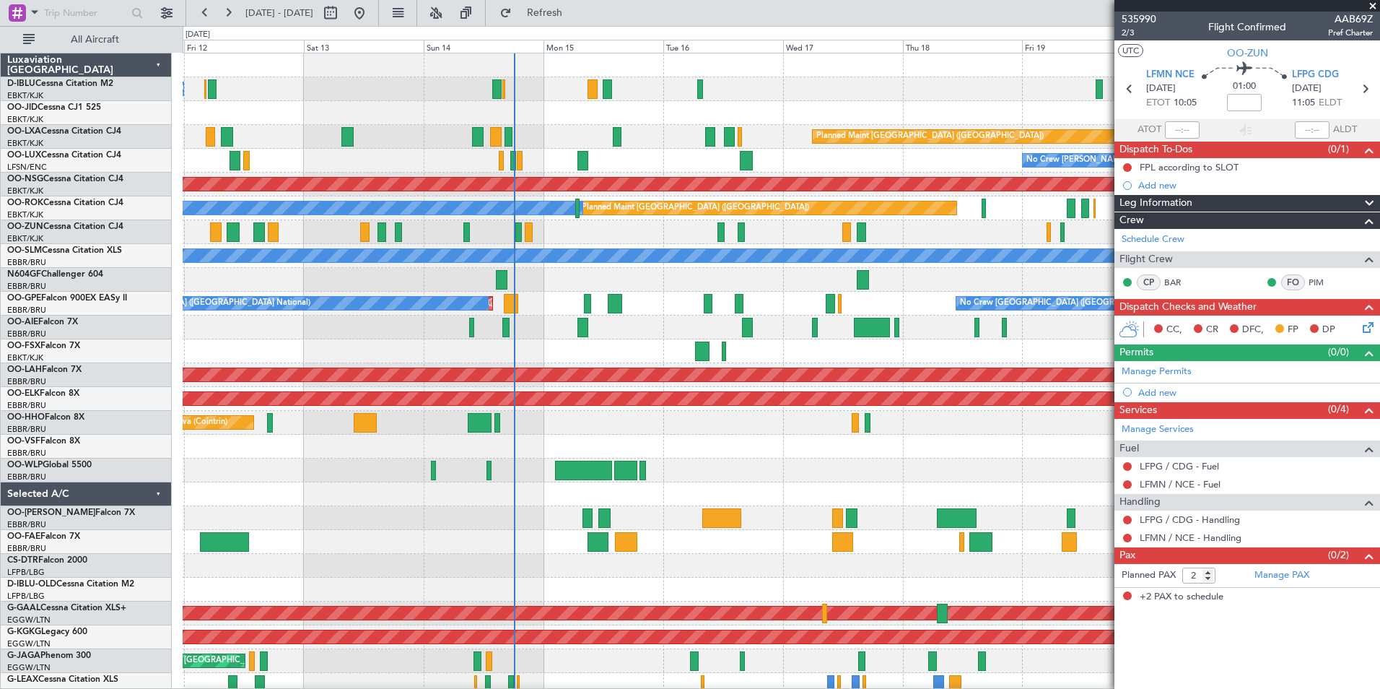
click at [624, 352] on div "No Crew Brussels (Brussels National) Planned Maint Paris (Le Bourget) Planned M…" at bounding box center [781, 529] width 1197 height 953
